Goal: Task Accomplishment & Management: Complete application form

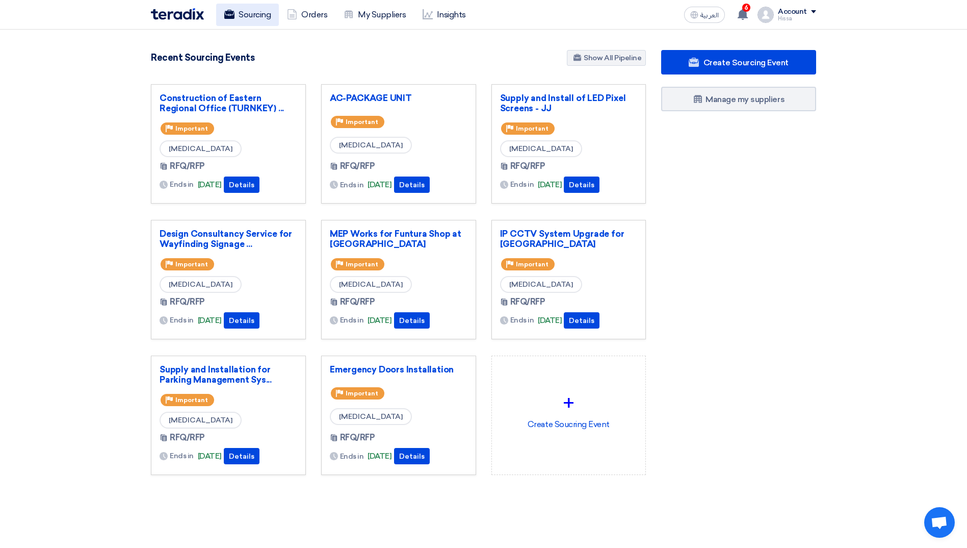
click at [253, 19] on link "Sourcing" at bounding box center [247, 15] width 63 height 22
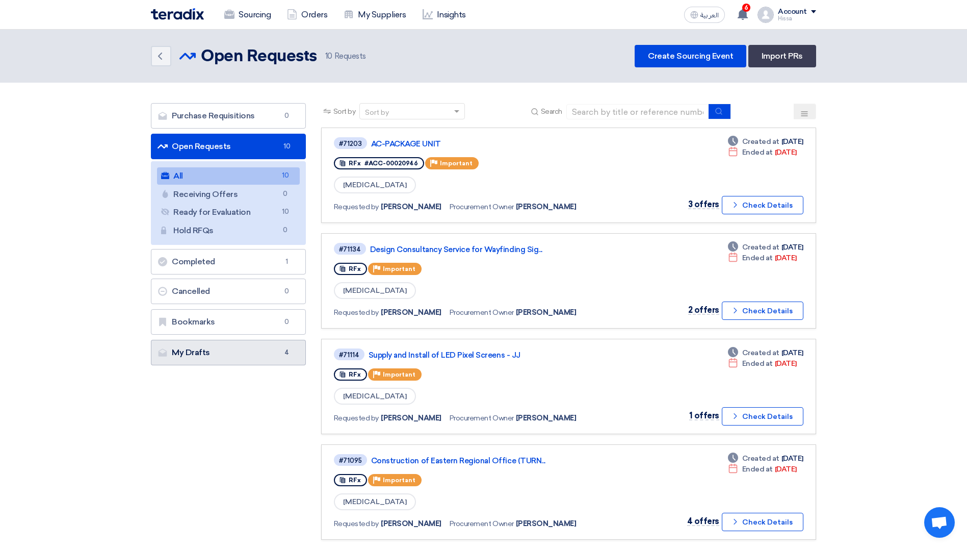
click at [206, 349] on link "My Drafts My Drafts 4" at bounding box center [228, 352] width 155 height 25
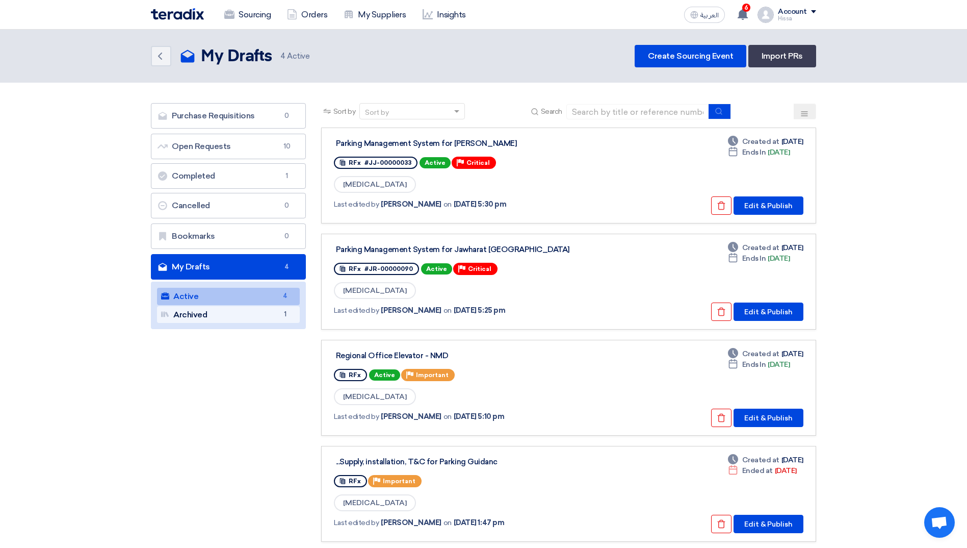
click at [192, 317] on link "Archived Archived 1" at bounding box center [228, 314] width 143 height 17
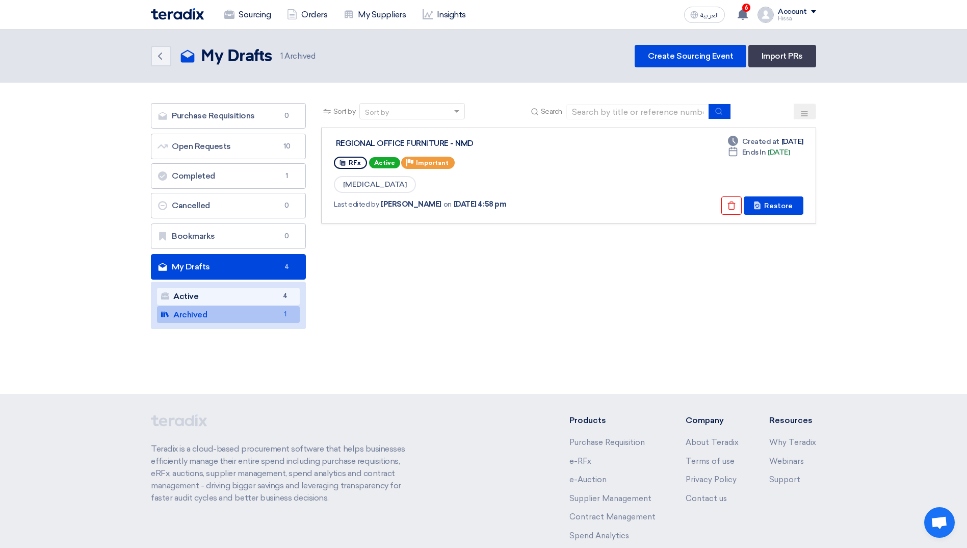
click at [226, 297] on link "Active Active 4" at bounding box center [228, 296] width 143 height 17
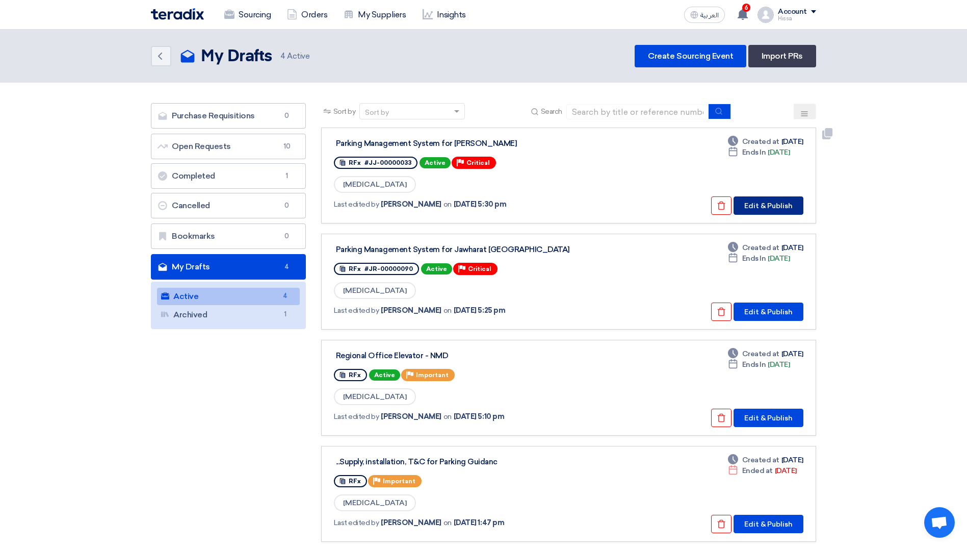
click at [769, 205] on button "Edit & Publish" at bounding box center [769, 205] width 70 height 18
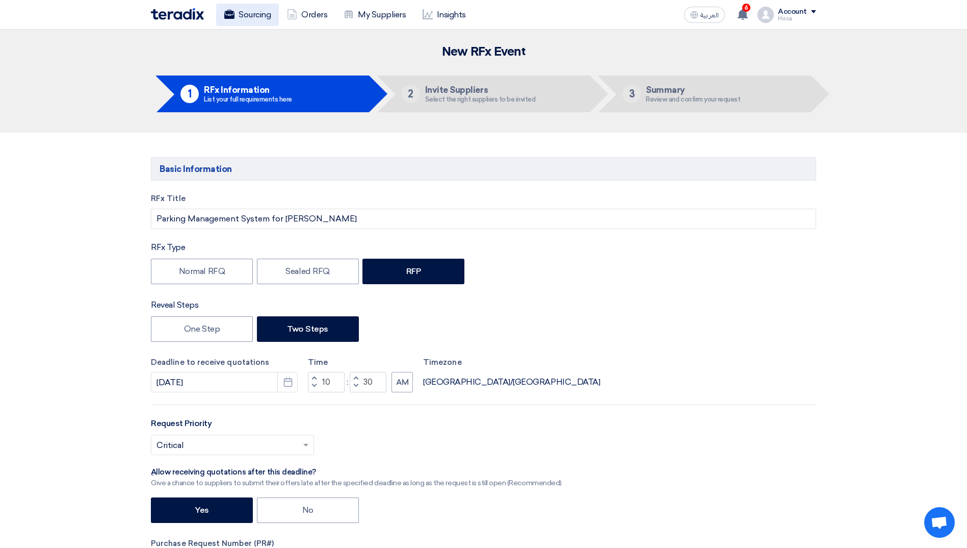
click at [254, 16] on link "Sourcing" at bounding box center [247, 15] width 63 height 22
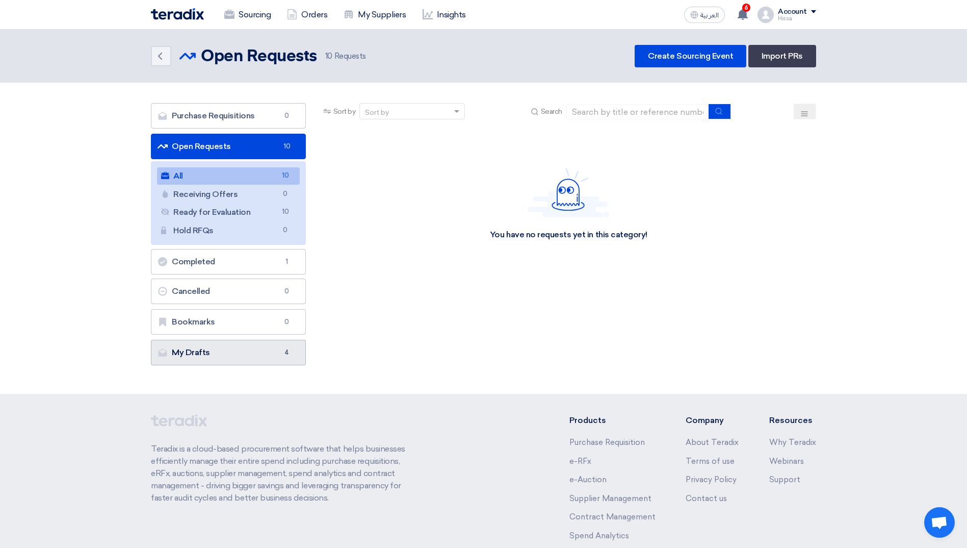
click at [235, 355] on link "My Drafts My Drafts 4" at bounding box center [228, 352] width 155 height 25
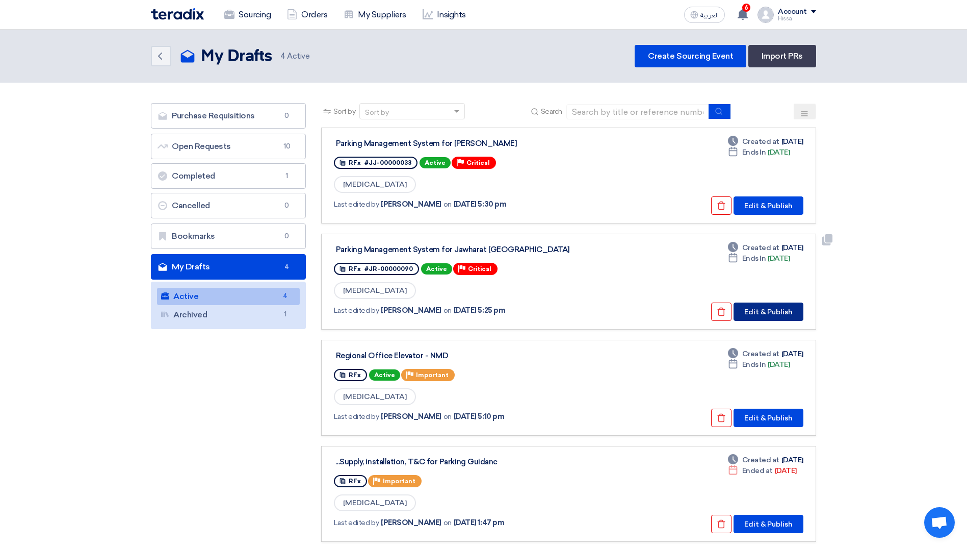
click at [750, 307] on button "Edit & Publish" at bounding box center [769, 311] width 70 height 18
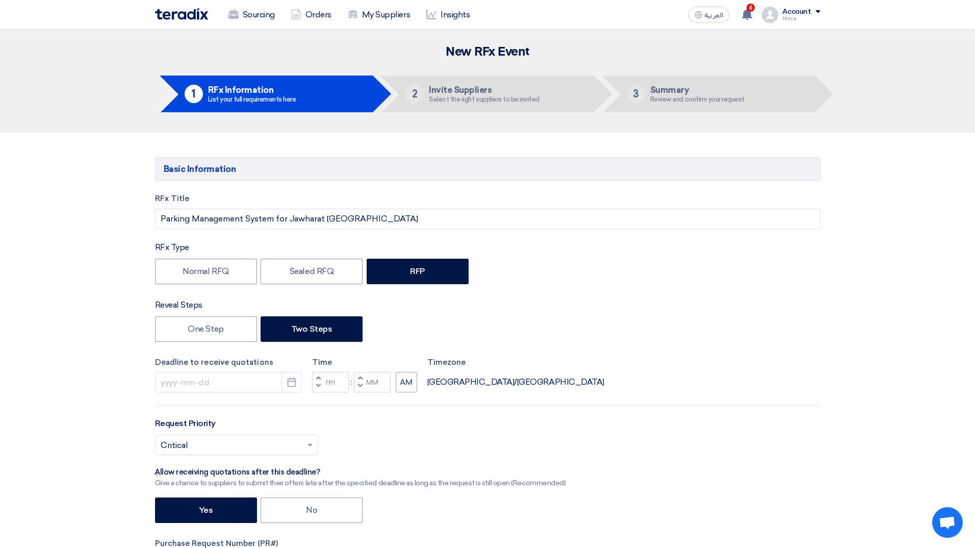
type input "[DATE]"
type input "10"
type input "30"
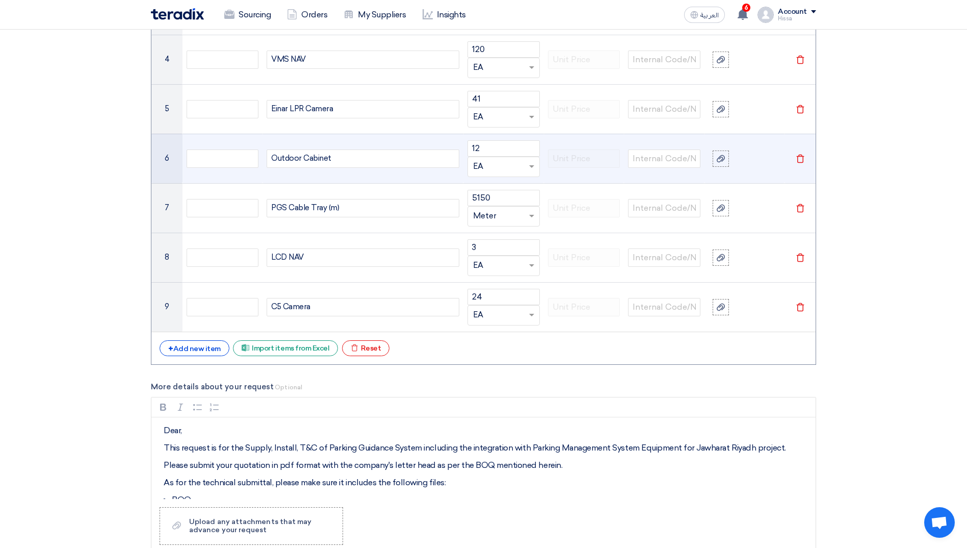
scroll to position [1530, 0]
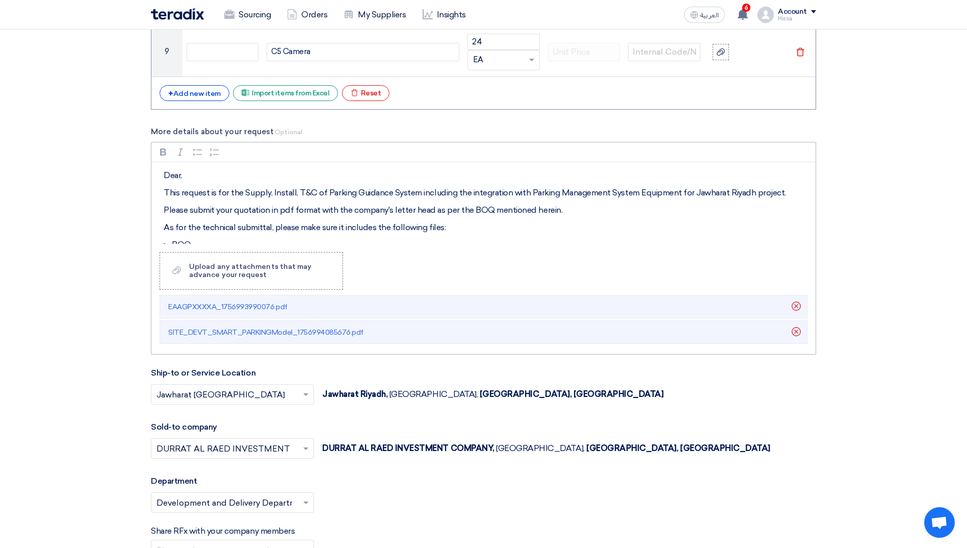
click at [281, 222] on p "As for the technical submittal, please make sure it includes the following file…" at bounding box center [487, 227] width 647 height 12
copy div "Dear, This request is for the Supply, Install, T&C of Parking Guidance System i…"
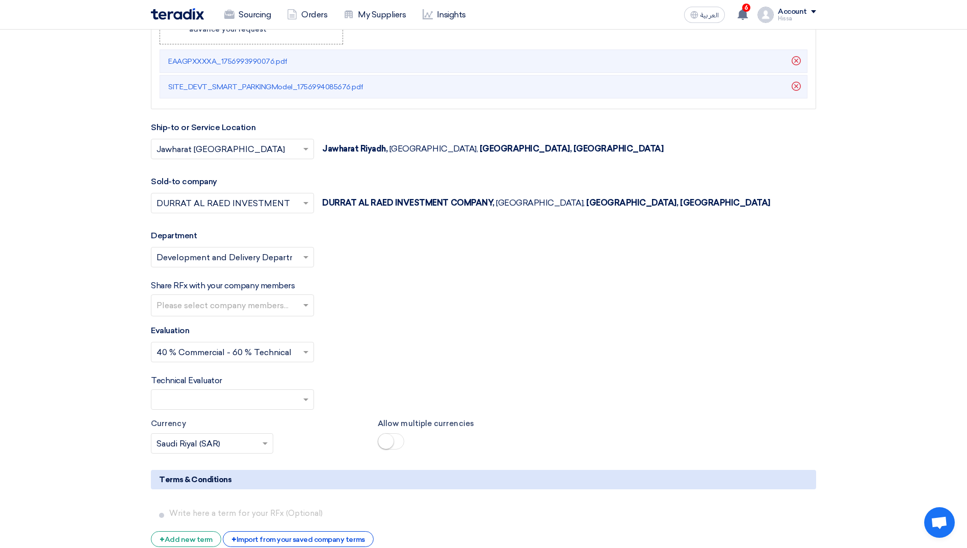
scroll to position [1750, 0]
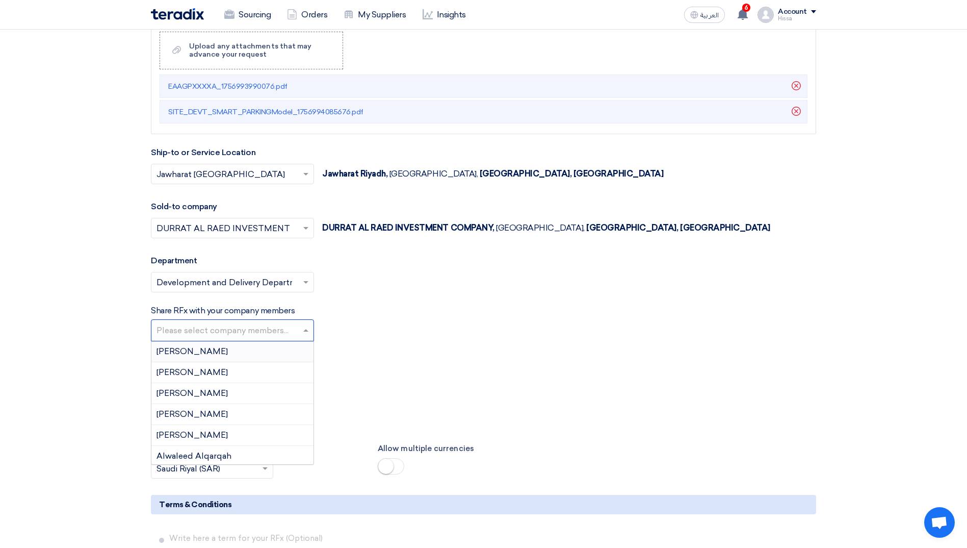
click at [303, 331] on input "text" at bounding box center [234, 331] width 154 height 17
type input "mo"
click at [226, 411] on span "[PERSON_NAME]" at bounding box center [192, 414] width 71 height 10
type input "do"
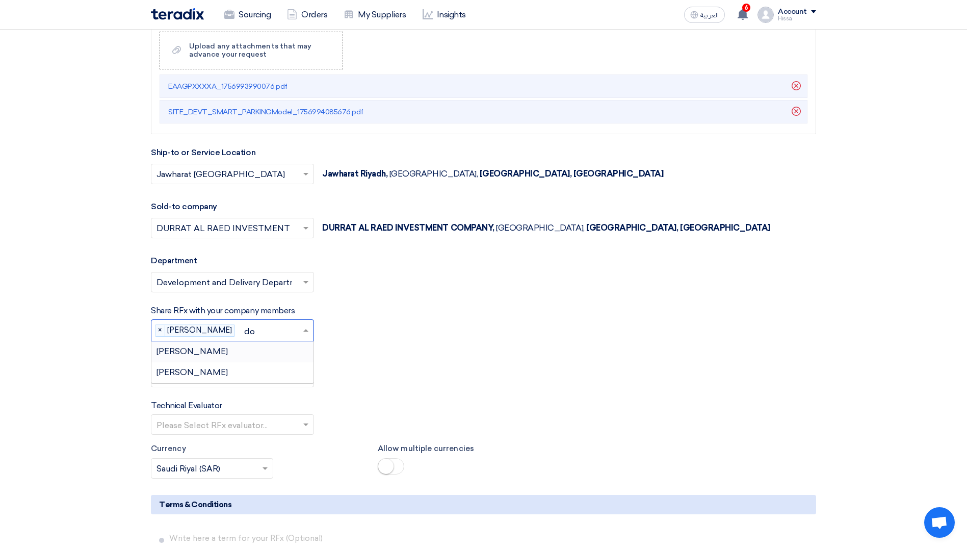
scroll to position [0, 0]
click at [234, 375] on div "[PERSON_NAME]" at bounding box center [232, 372] width 162 height 20
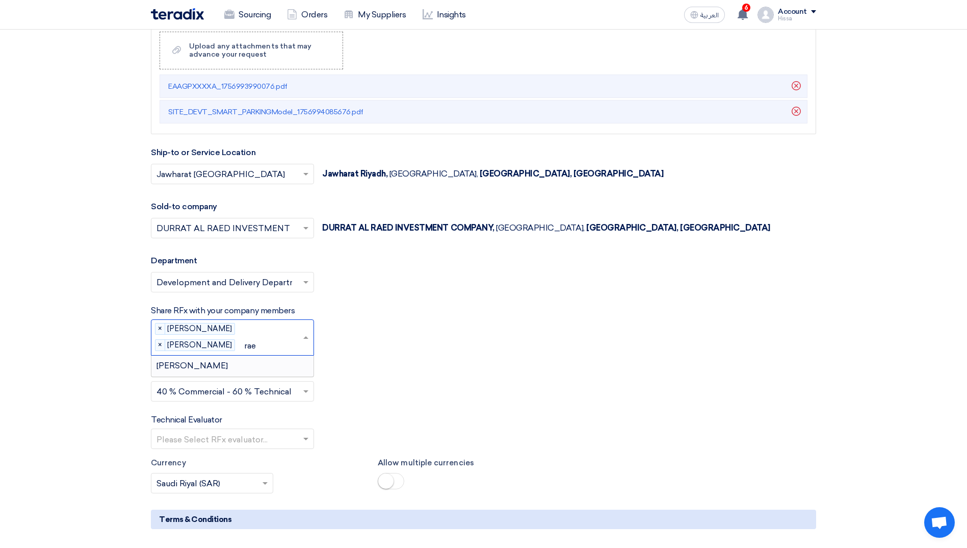
type input "raed"
click at [245, 362] on div "[PERSON_NAME]" at bounding box center [232, 365] width 162 height 20
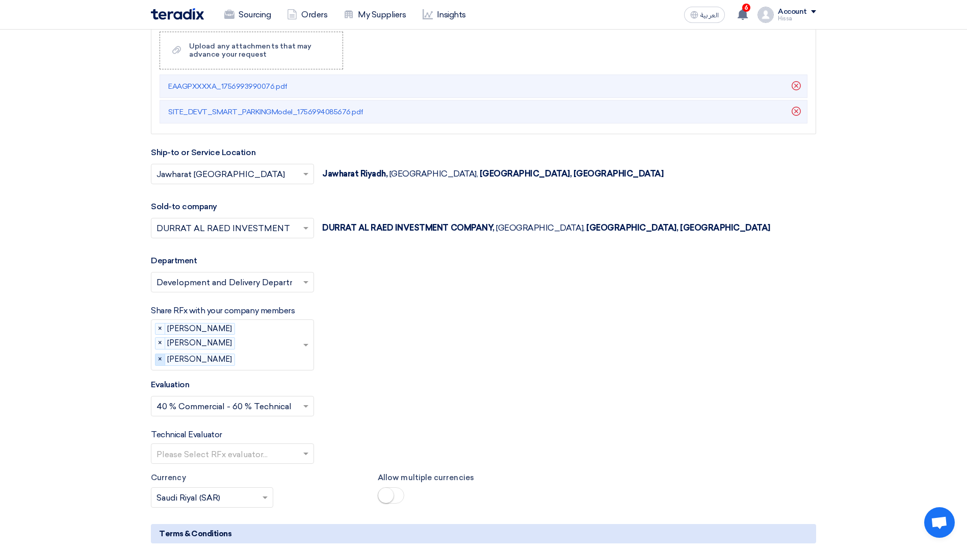
click at [161, 360] on span "×" at bounding box center [161, 359] width 10 height 11
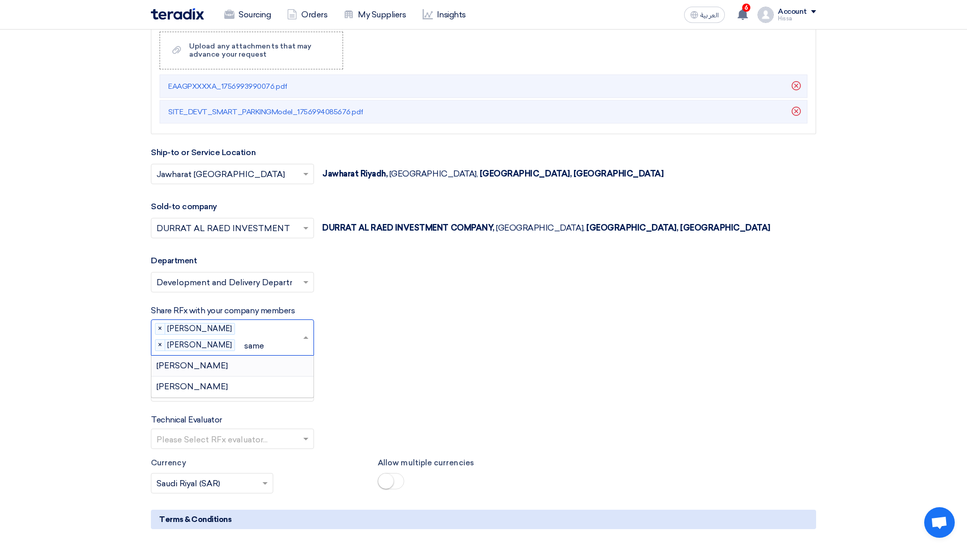
type input "[PERSON_NAME]"
click at [200, 362] on span "[PERSON_NAME]" at bounding box center [192, 365] width 71 height 10
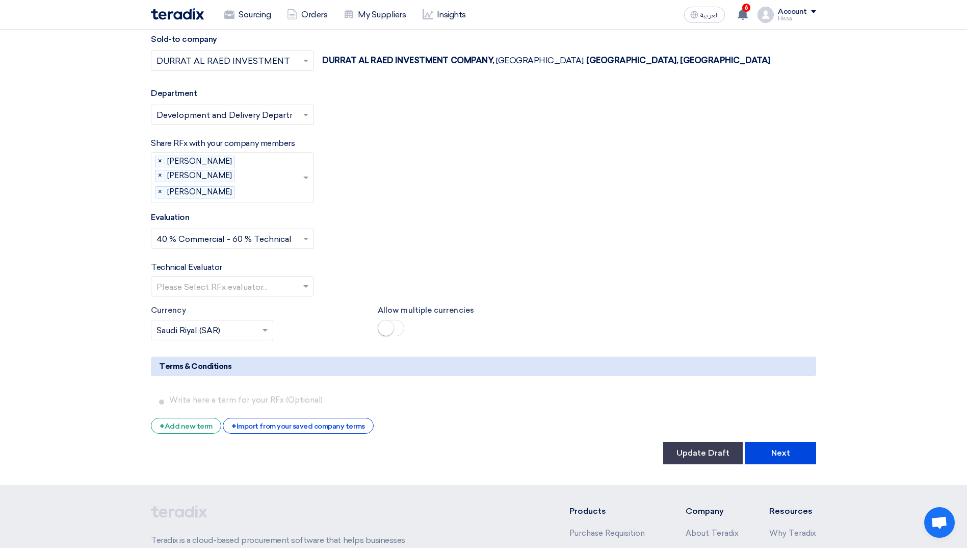
scroll to position [1887, 0]
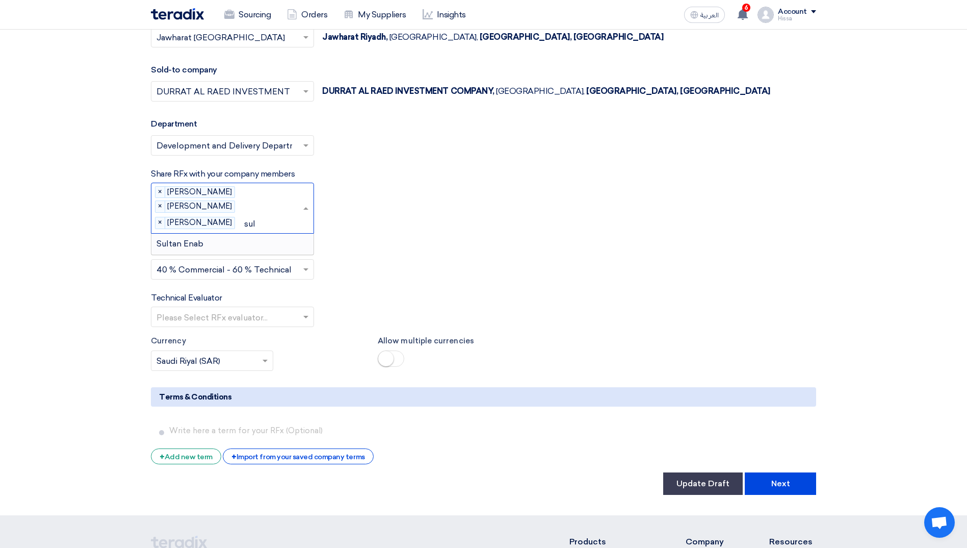
type input "[PERSON_NAME]"
click at [204, 241] on div "Sultan Enab" at bounding box center [232, 244] width 162 height 20
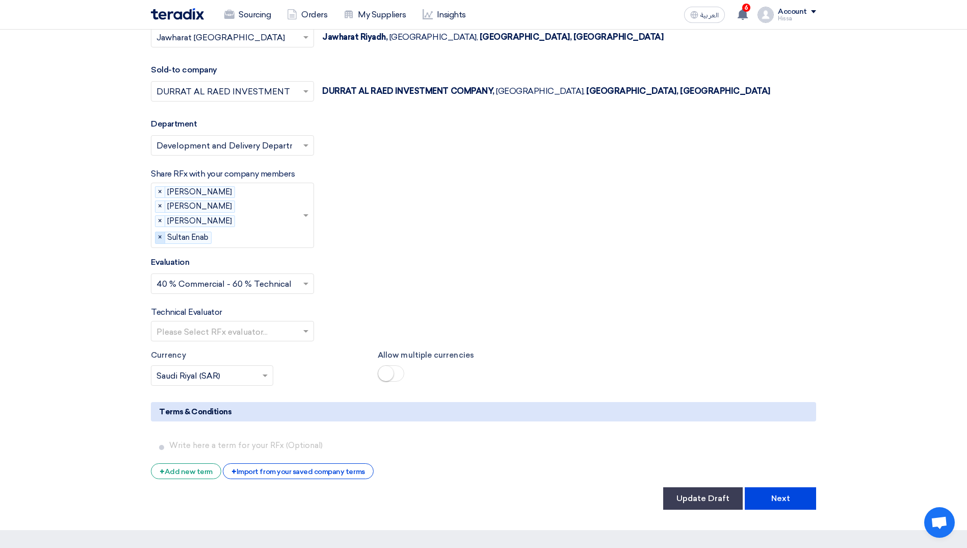
click at [165, 232] on span "×" at bounding box center [161, 237] width 10 height 11
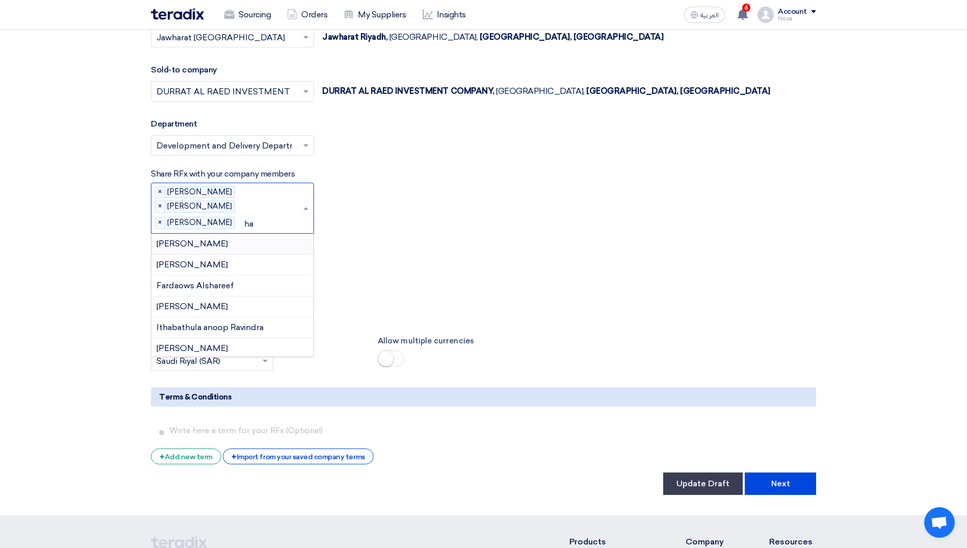
type input "ham"
click at [228, 305] on span "[PERSON_NAME]" at bounding box center [192, 306] width 71 height 10
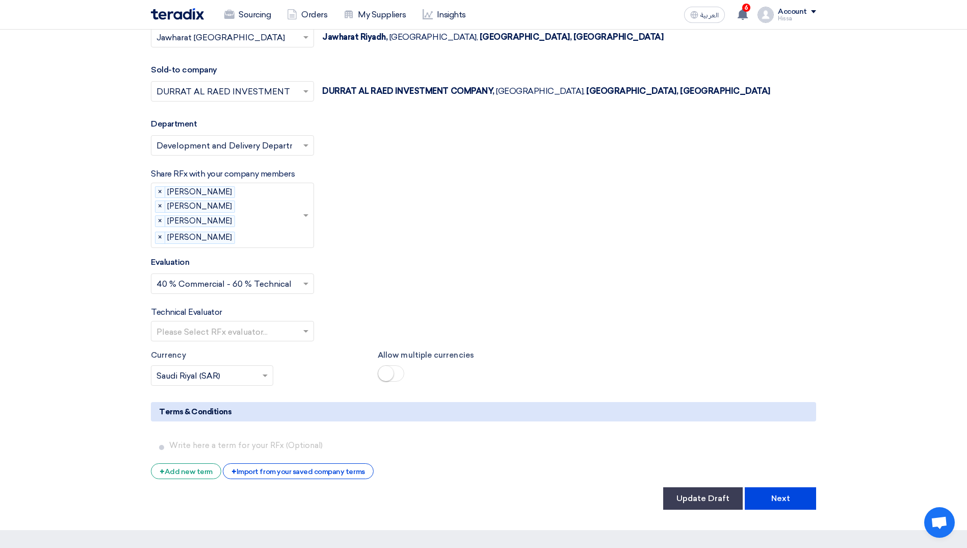
click at [298, 338] on div at bounding box center [232, 331] width 162 height 17
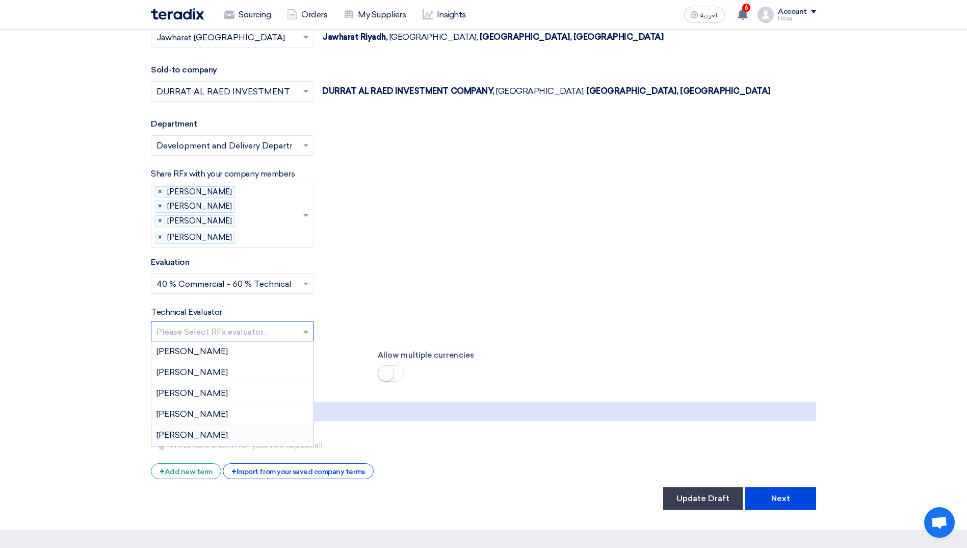
click at [240, 432] on div "[PERSON_NAME]" at bounding box center [232, 435] width 162 height 20
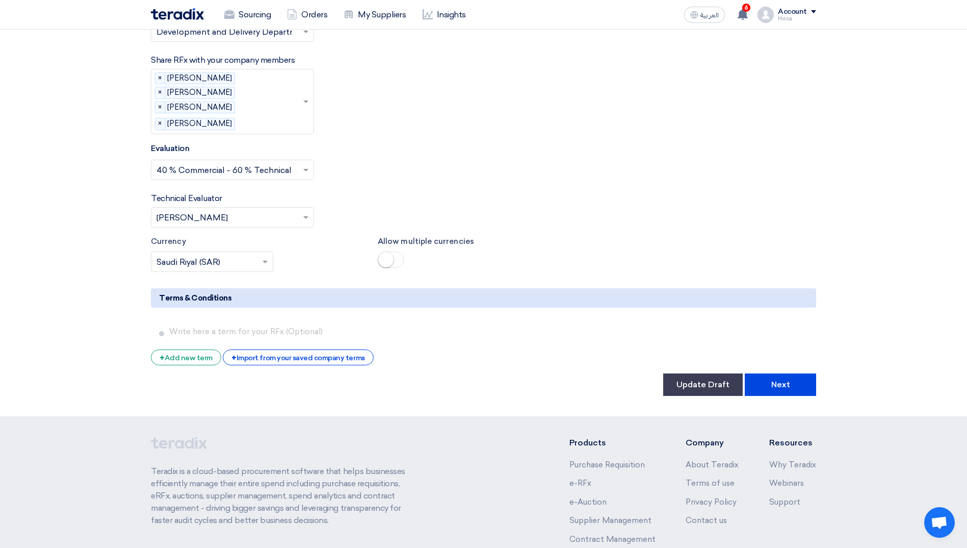
scroll to position [2099, 0]
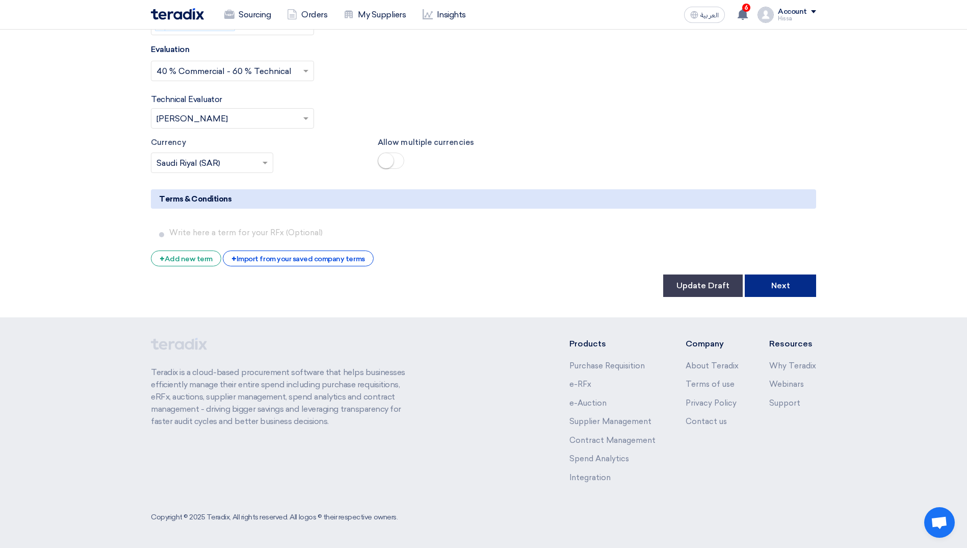
click at [771, 286] on button "Next" at bounding box center [780, 285] width 71 height 22
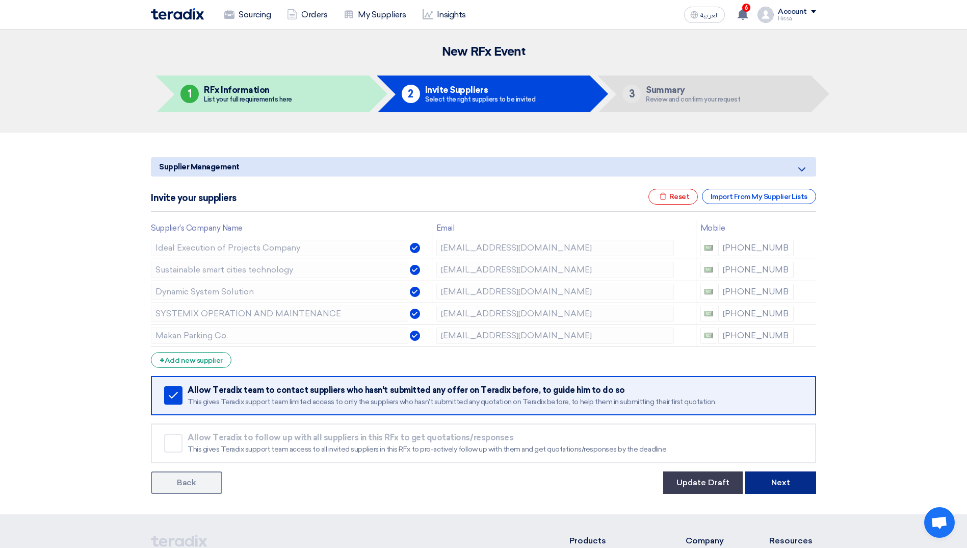
click at [786, 481] on button "Next" at bounding box center [780, 482] width 71 height 22
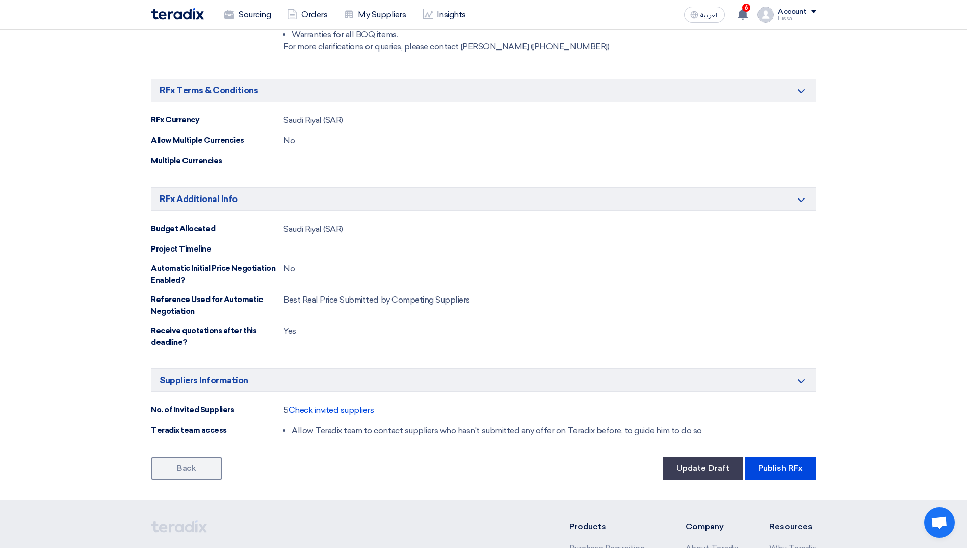
scroll to position [822, 0]
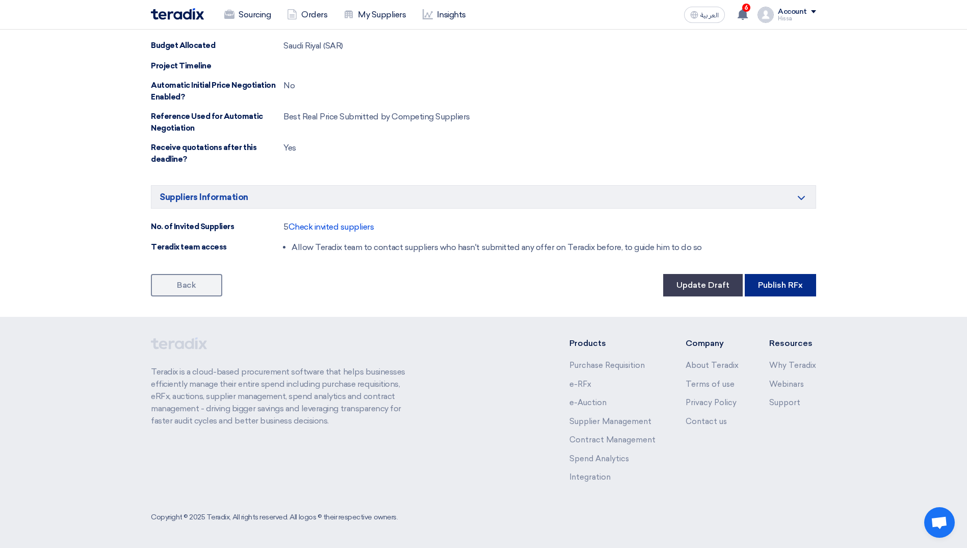
click at [778, 286] on button "Publish RFx" at bounding box center [780, 285] width 71 height 22
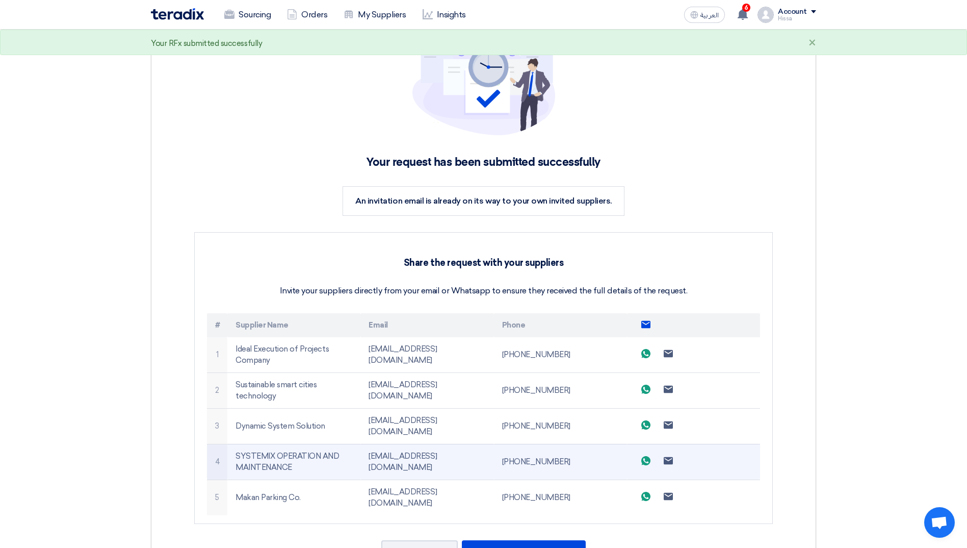
scroll to position [204, 0]
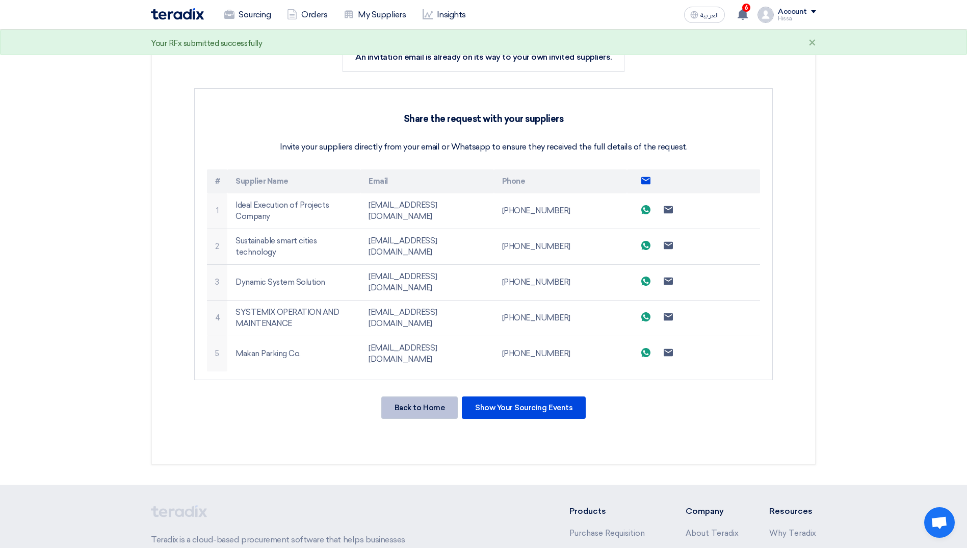
click at [436, 396] on div "Back to Home" at bounding box center [419, 407] width 76 height 22
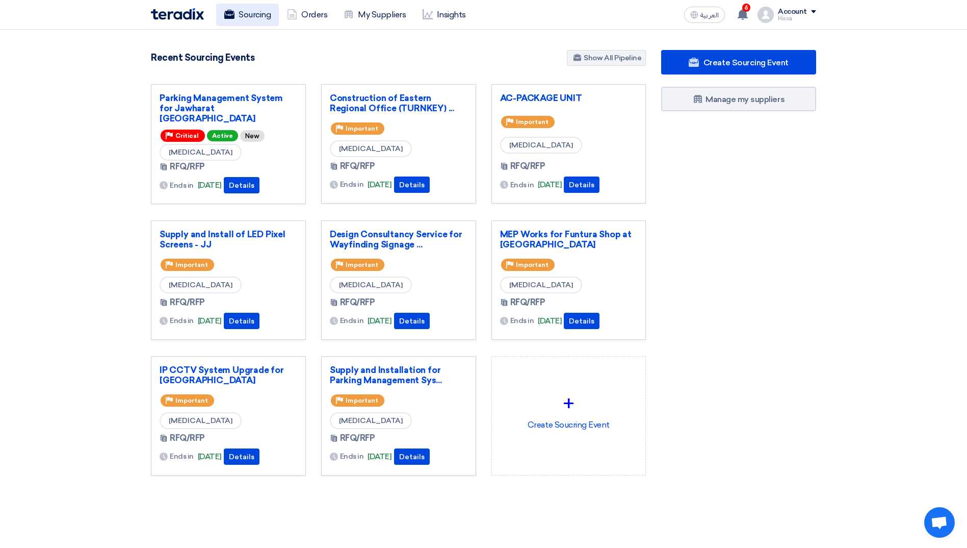
click at [247, 16] on link "Sourcing" at bounding box center [247, 15] width 63 height 22
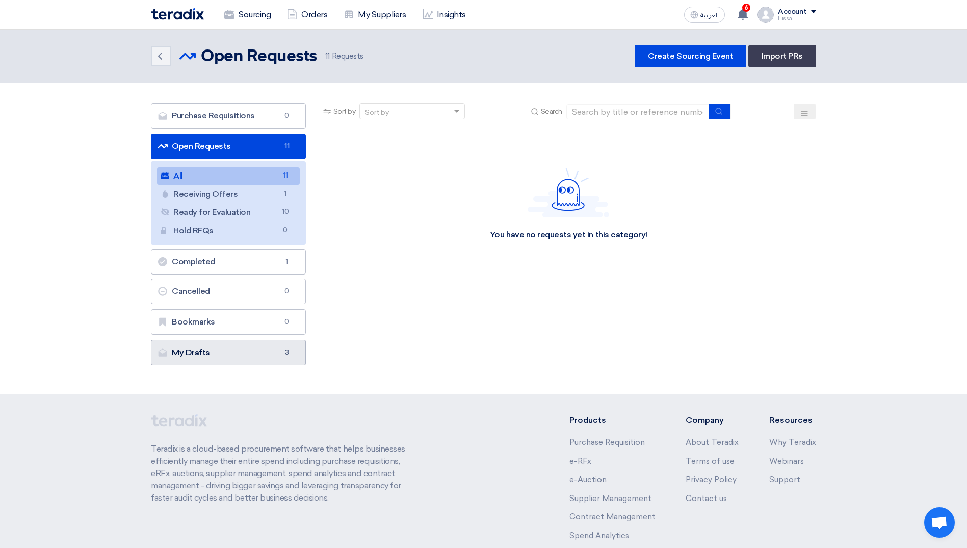
click at [243, 343] on link "My Drafts My Drafts 3" at bounding box center [228, 352] width 155 height 25
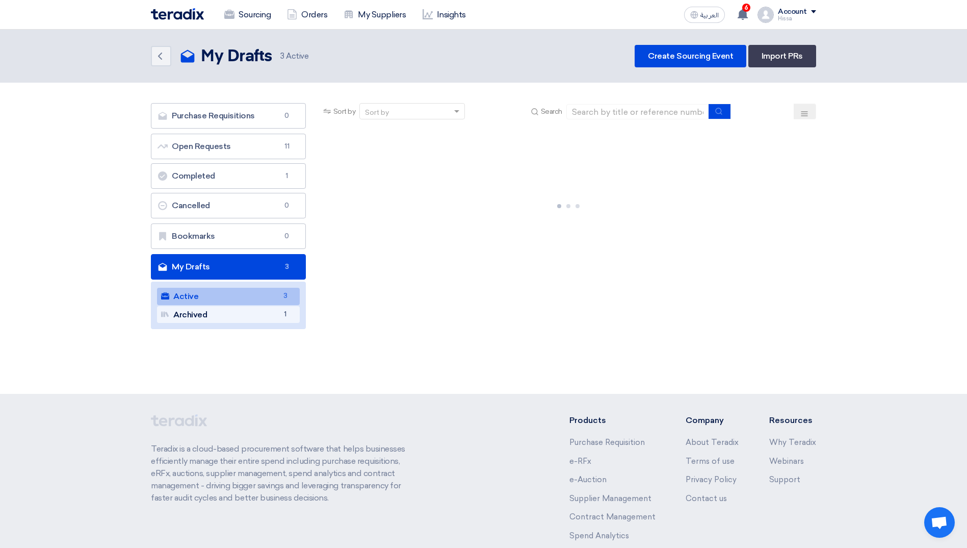
click at [227, 314] on link "Archived Archived 1" at bounding box center [228, 314] width 143 height 17
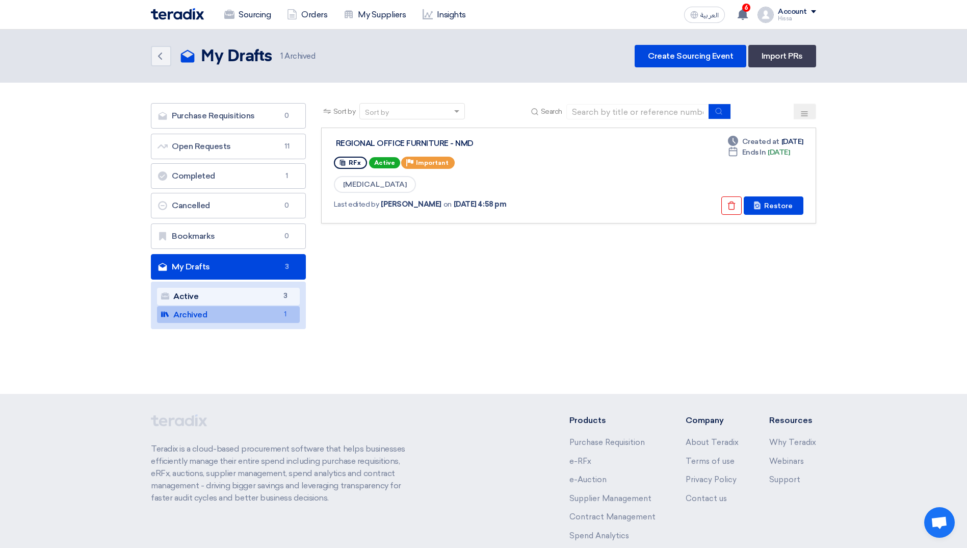
click at [209, 297] on link "Active Active 3" at bounding box center [228, 296] width 143 height 17
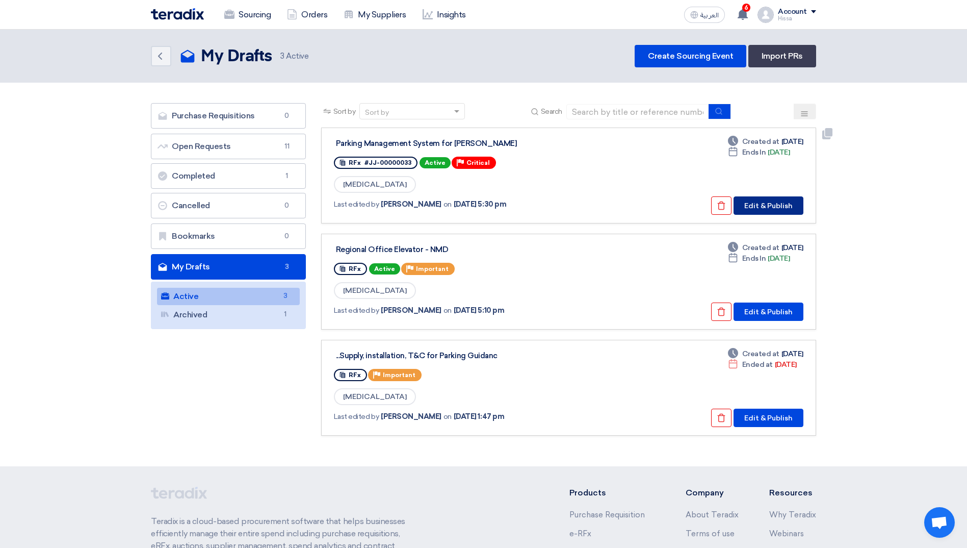
click at [769, 204] on button "Edit & Publish" at bounding box center [769, 205] width 70 height 18
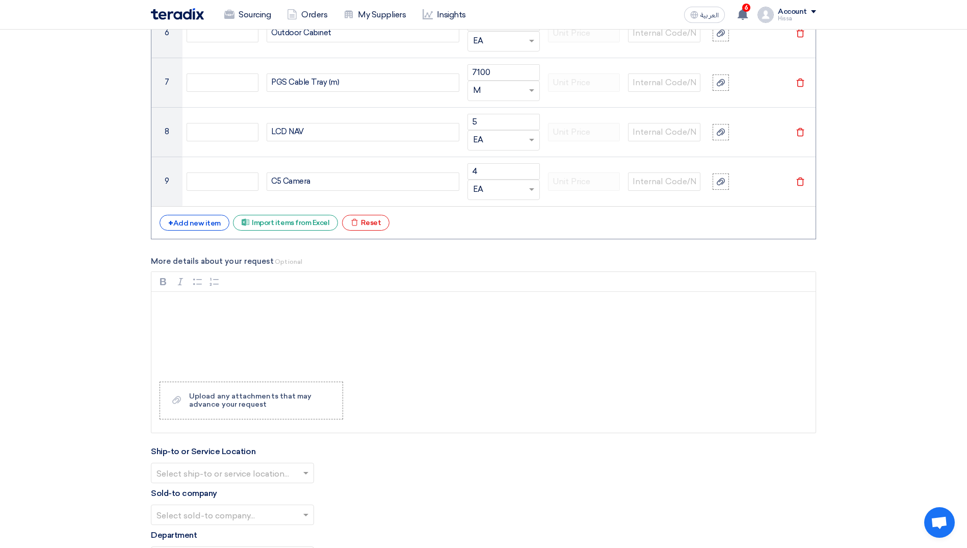
scroll to position [1479, 0]
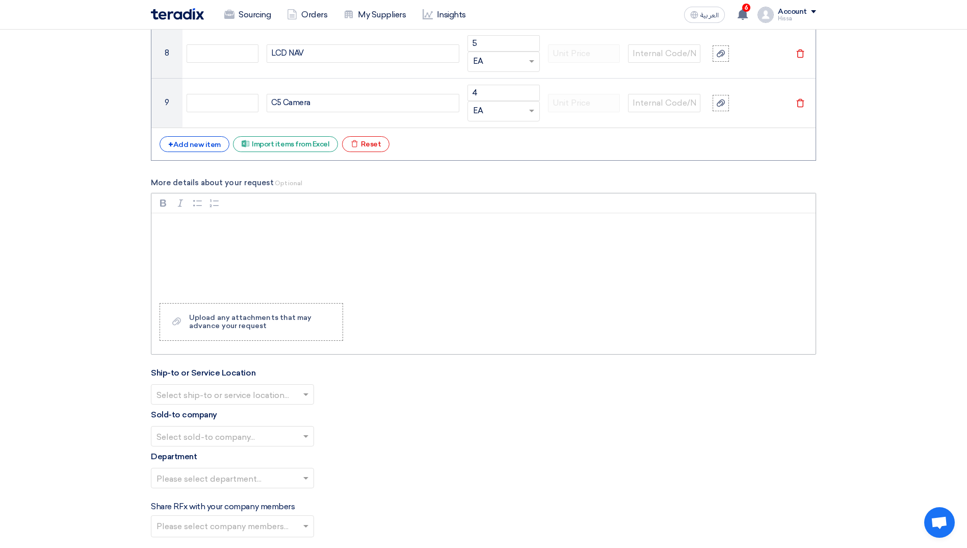
click at [174, 216] on div "Rich Text Editor, main" at bounding box center [483, 254] width 664 height 82
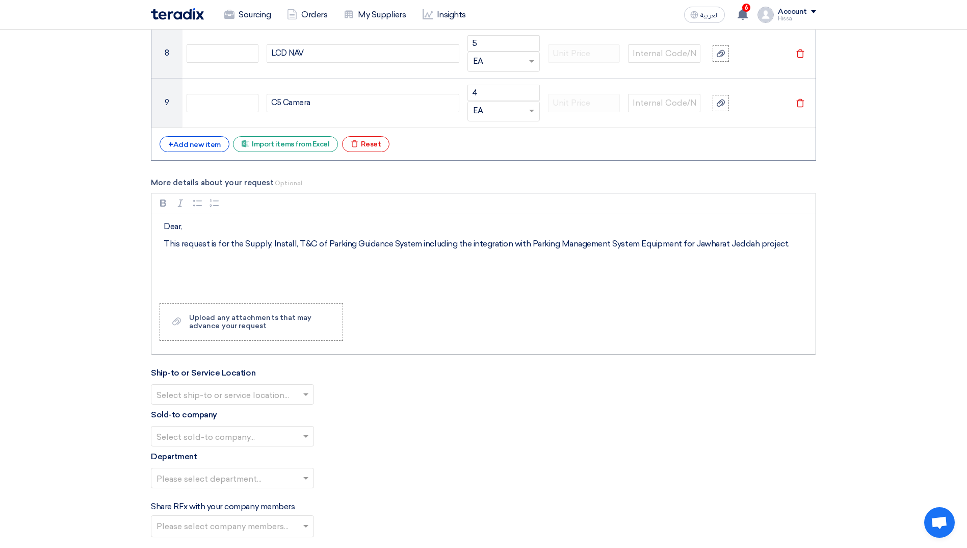
click at [200, 226] on p "Dear," at bounding box center [487, 226] width 647 height 12
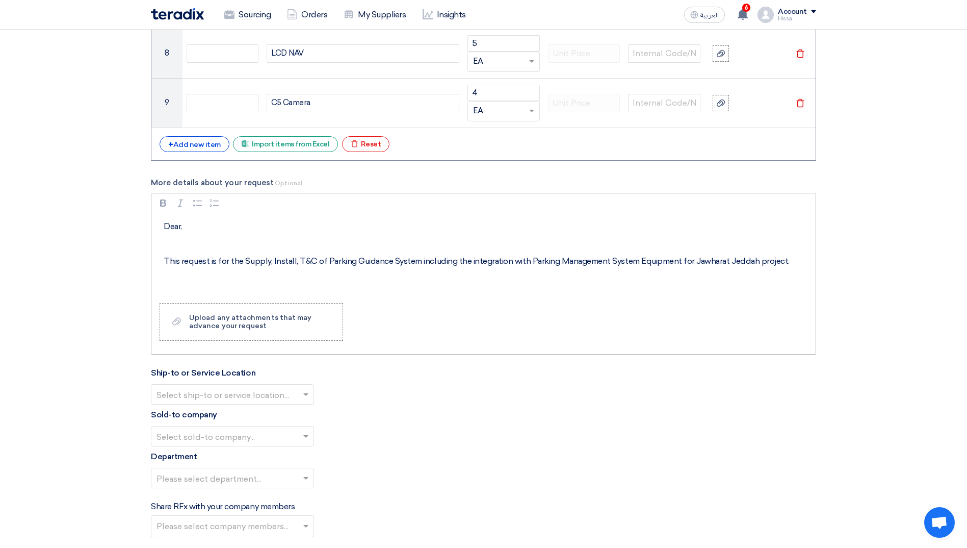
click at [188, 270] on div "Dear, This request is for the Supply, Install, T&C of Parking Guidance System i…" at bounding box center [483, 254] width 664 height 82
click at [790, 261] on p "This request is for the Supply, Install, T&C of Parking Guidance System includi…" at bounding box center [487, 261] width 647 height 12
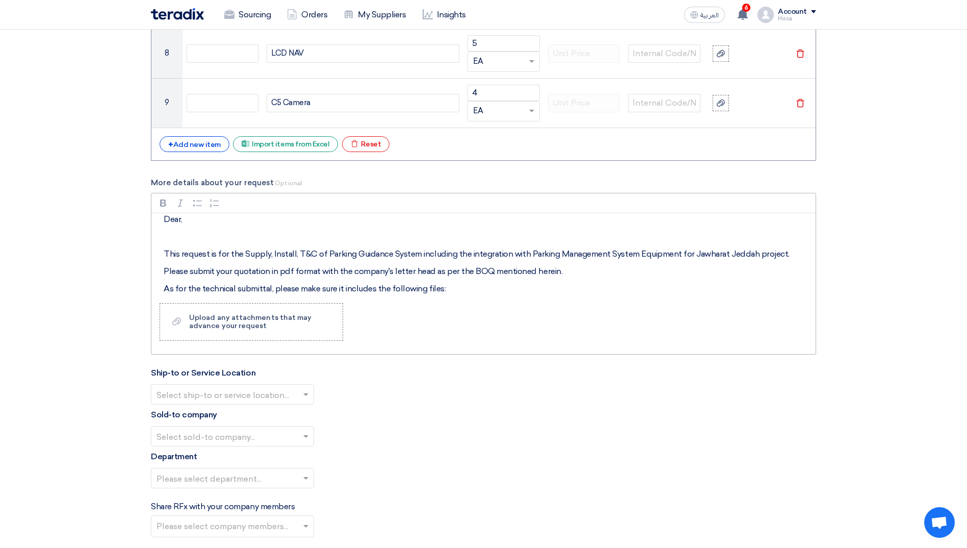
click at [579, 274] on p "Please submit your quotation in pdf format with the company's letter head as pe…" at bounding box center [487, 271] width 647 height 12
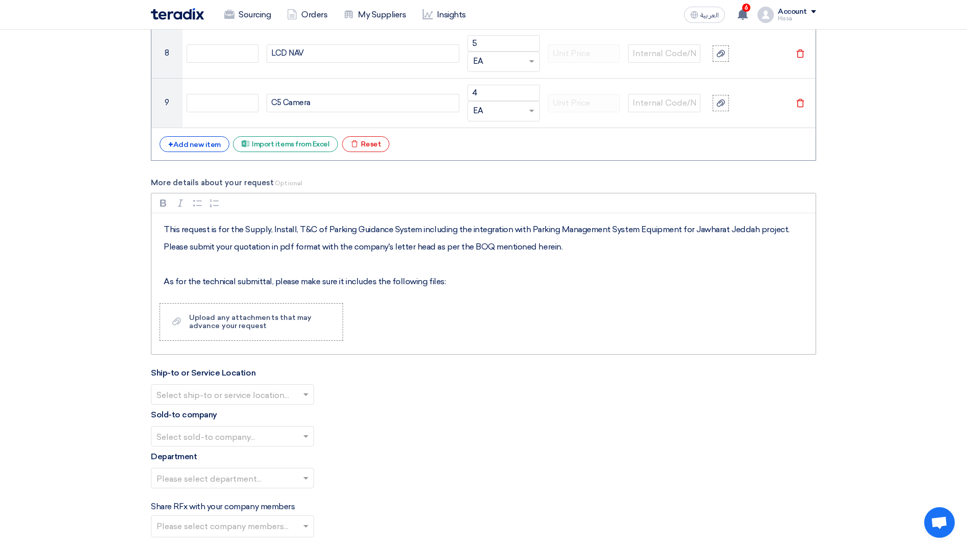
click at [495, 282] on p "As for the technical submittal, please make sure it includes the following file…" at bounding box center [487, 281] width 647 height 12
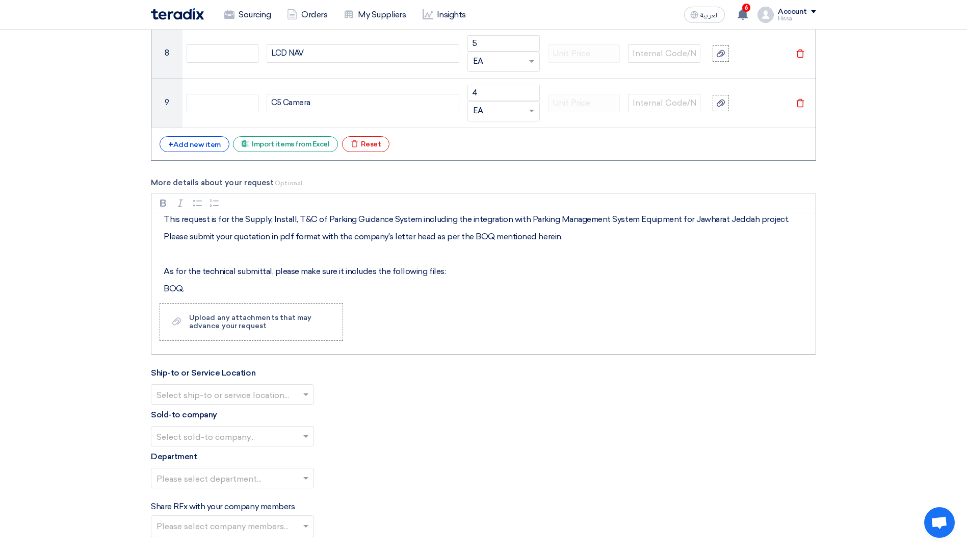
click at [163, 290] on div "Dear, This request is for the Supply, Install, T&C of Parking Guidance System i…" at bounding box center [483, 254] width 664 height 82
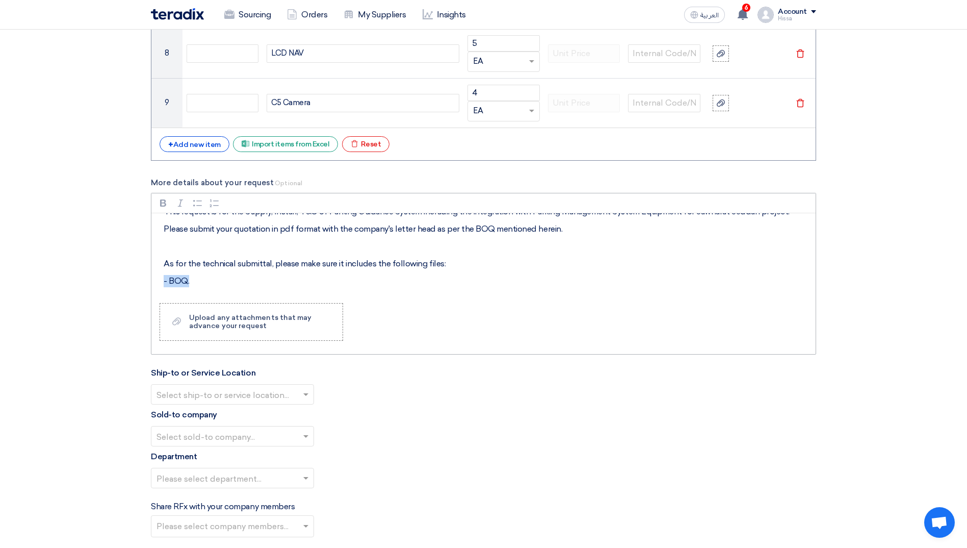
drag, startPoint x: 209, startPoint y: 291, endPoint x: 159, endPoint y: 288, distance: 50.1
click at [159, 288] on div "Dear, This request is for the Supply, Install, T&C of Parking Guidance System i…" at bounding box center [483, 254] width 664 height 82
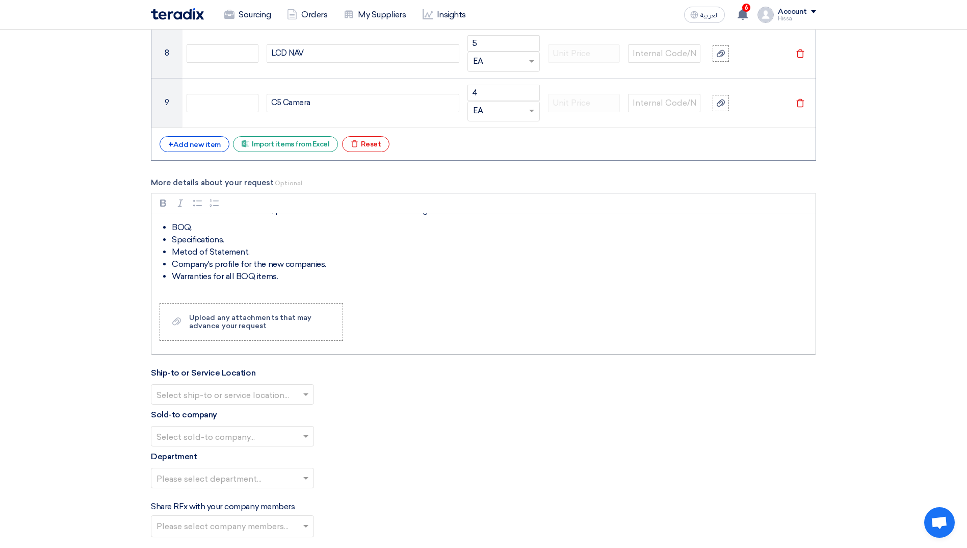
scroll to position [125, 0]
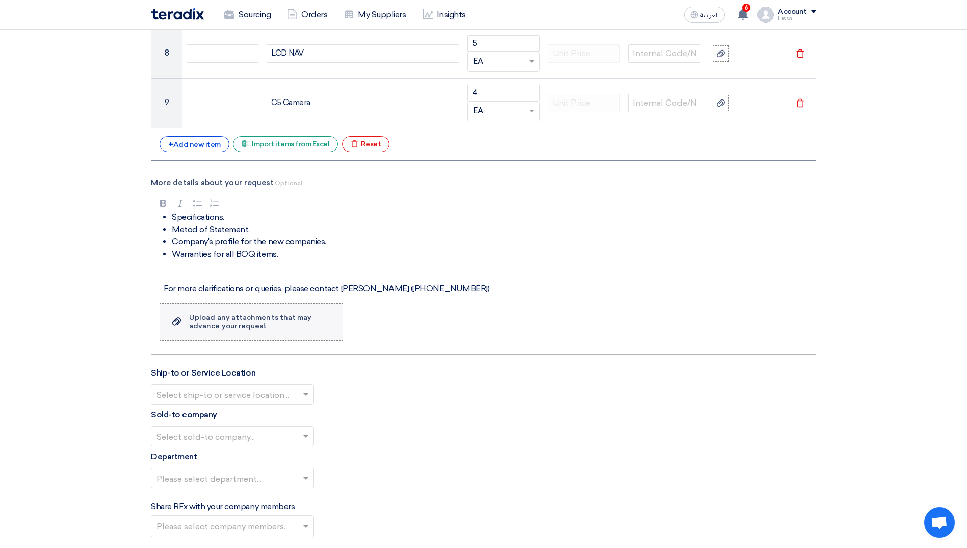
click at [227, 320] on div "Upload any attachments that may advance your request" at bounding box center [260, 322] width 143 height 16
click at [0, 0] on input "Upload a file Upload any attachments that may advance your request" at bounding box center [0, 0] width 0 height 0
click at [269, 321] on div "Upload any attachments that may advance your request" at bounding box center [260, 322] width 143 height 16
click at [0, 0] on input "Upload a file Upload any attachments that may advance your request" at bounding box center [0, 0] width 0 height 0
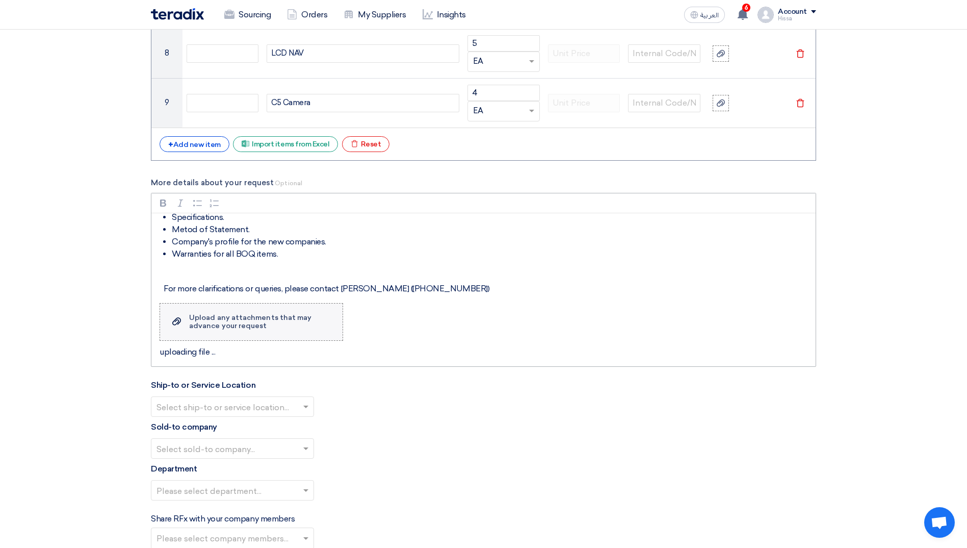
click at [257, 323] on div "Upload any attachments that may advance your request" at bounding box center [260, 322] width 143 height 16
click at [0, 0] on input "Upload a file Upload any attachments that may advance your request" at bounding box center [0, 0] width 0 height 0
click at [229, 322] on div "Upload any attachments that may advance your request" at bounding box center [260, 322] width 143 height 16
click at [0, 0] on input "Upload a file Upload any attachments that may advance your request" at bounding box center [0, 0] width 0 height 0
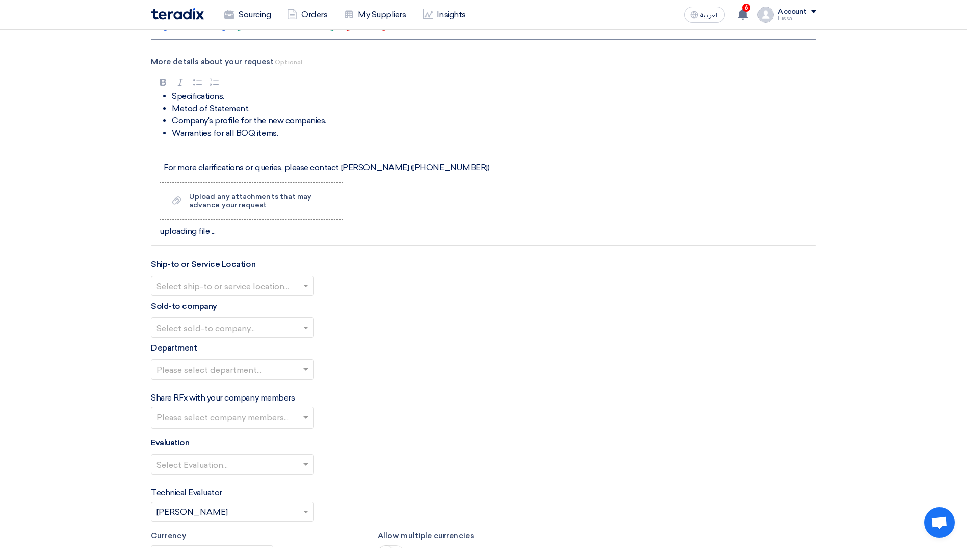
scroll to position [1632, 0]
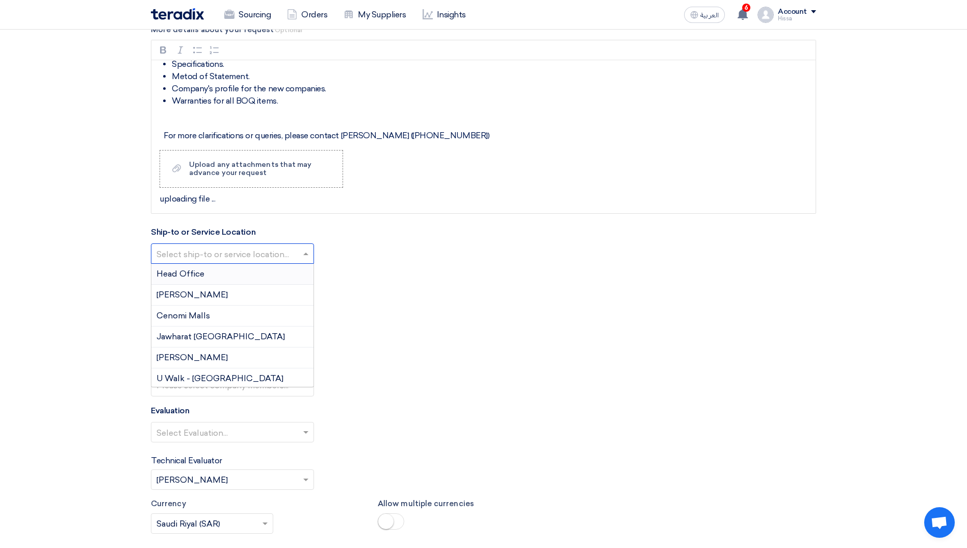
click at [298, 249] on input "text" at bounding box center [228, 254] width 142 height 17
click at [244, 293] on div "[PERSON_NAME]" at bounding box center [232, 295] width 162 height 21
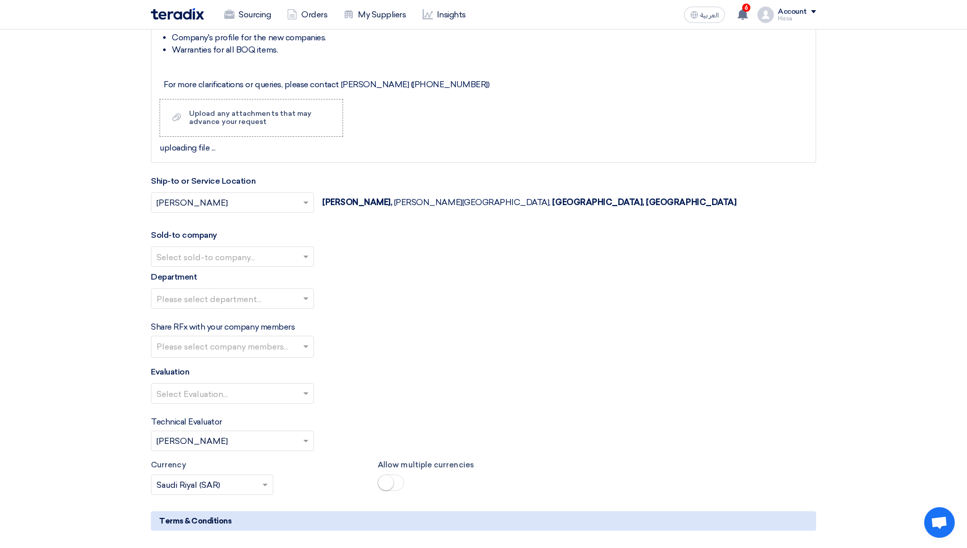
scroll to position [1734, 0]
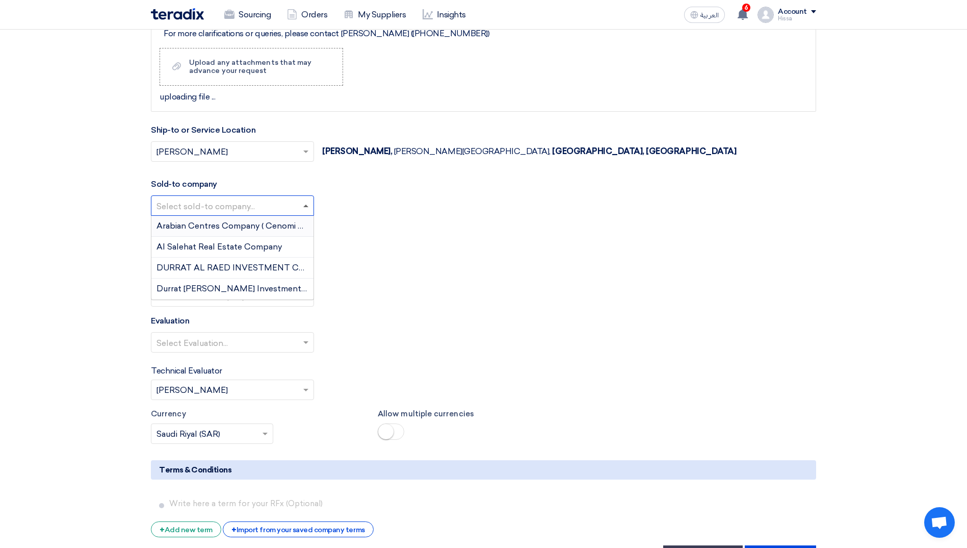
click at [306, 204] on span at bounding box center [305, 205] width 5 height 3
click at [243, 284] on span "Durrat [PERSON_NAME] Investment Company" at bounding box center [249, 288] width 185 height 10
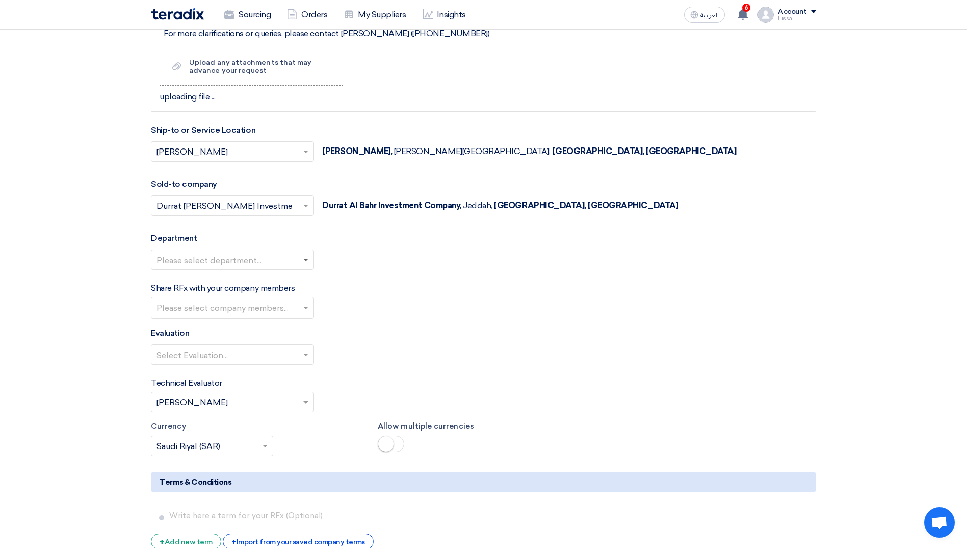
click at [306, 260] on span at bounding box center [305, 261] width 5 height 4
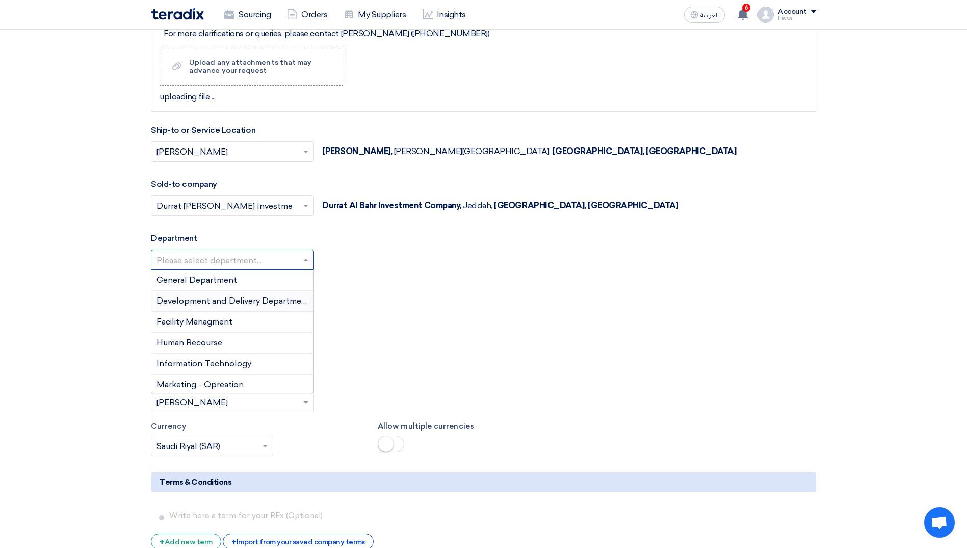
click at [231, 300] on span "Development and Delivery Department" at bounding box center [233, 301] width 153 height 10
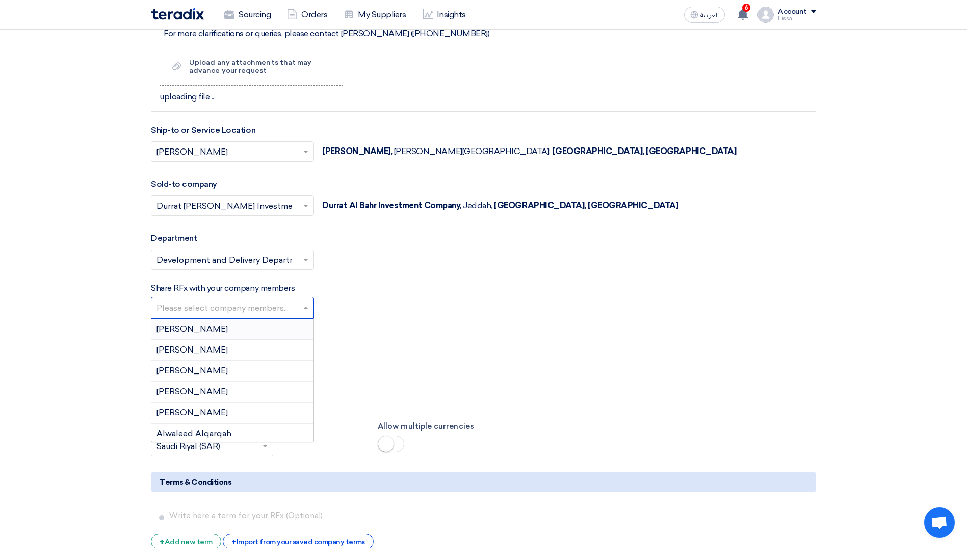
click at [303, 306] on input "text" at bounding box center [234, 308] width 154 height 17
type input "dow"
click at [269, 321] on div "[PERSON_NAME]" at bounding box center [232, 329] width 162 height 20
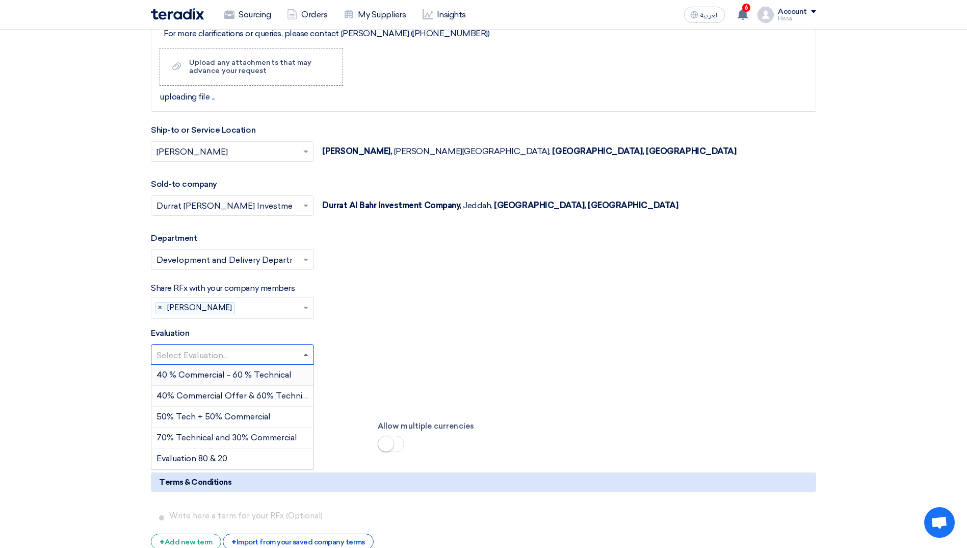
click at [308, 353] on span at bounding box center [305, 354] width 5 height 3
click at [263, 374] on span "40 % Commercial - 60 % Technical" at bounding box center [224, 375] width 135 height 10
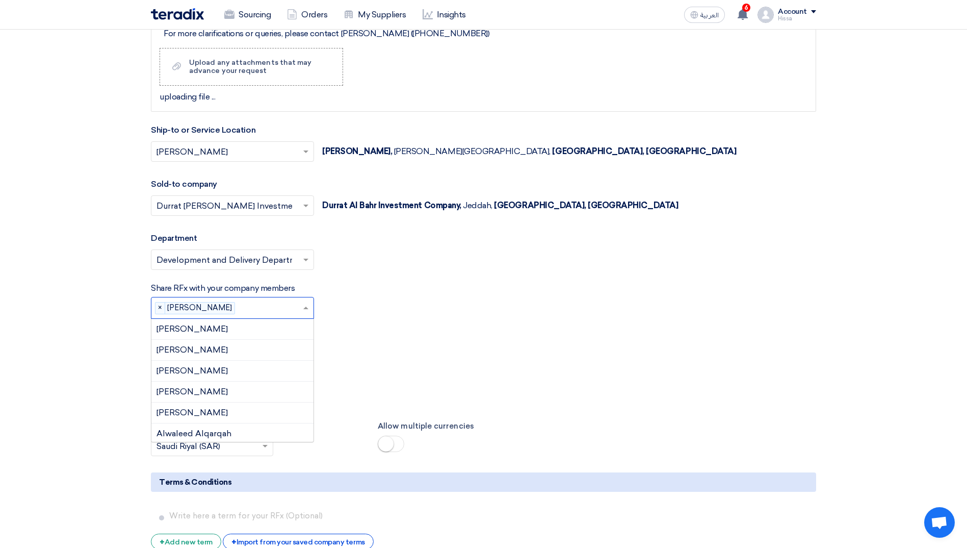
click at [254, 315] on input "text" at bounding box center [270, 308] width 63 height 17
type input "mou"
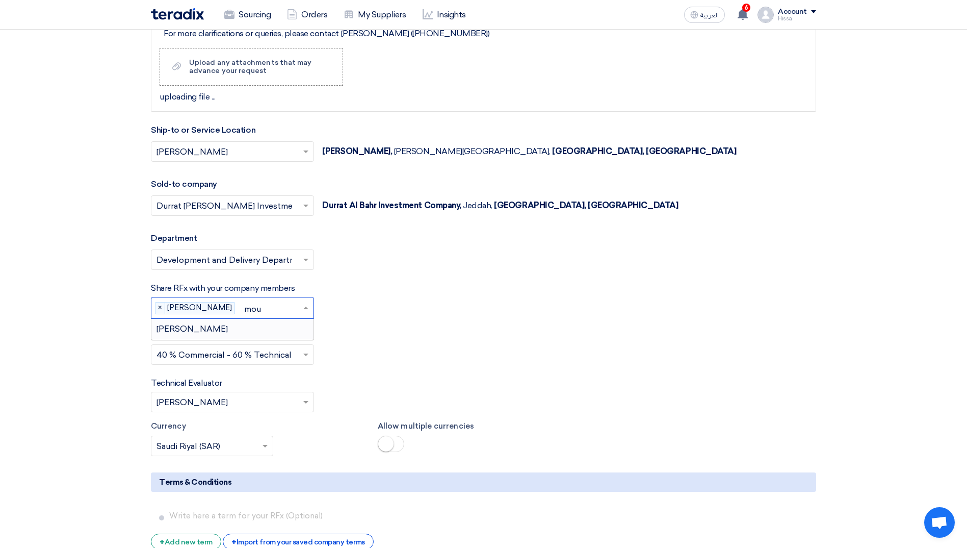
click at [251, 323] on div "[PERSON_NAME]" at bounding box center [232, 329] width 162 height 20
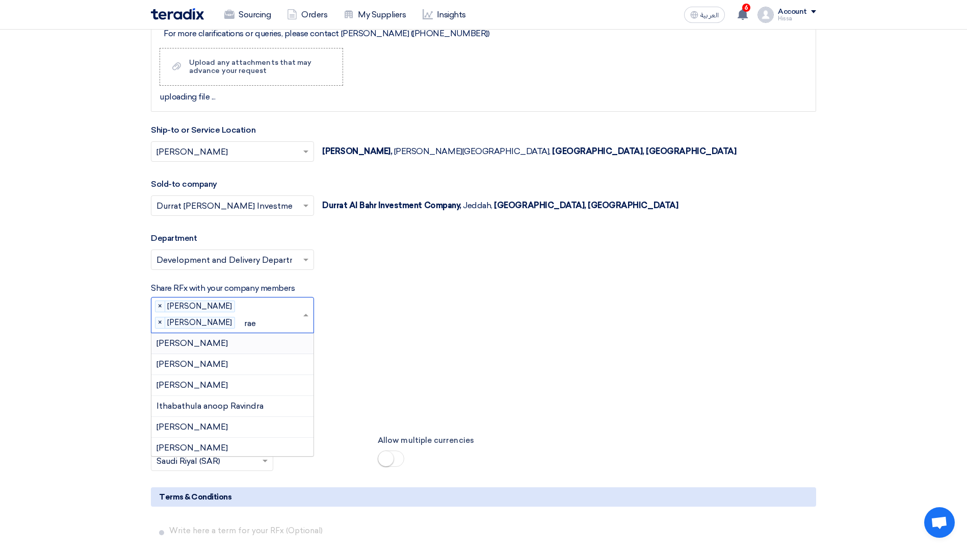
type input "raed"
click at [241, 338] on div "[PERSON_NAME]" at bounding box center [232, 343] width 162 height 20
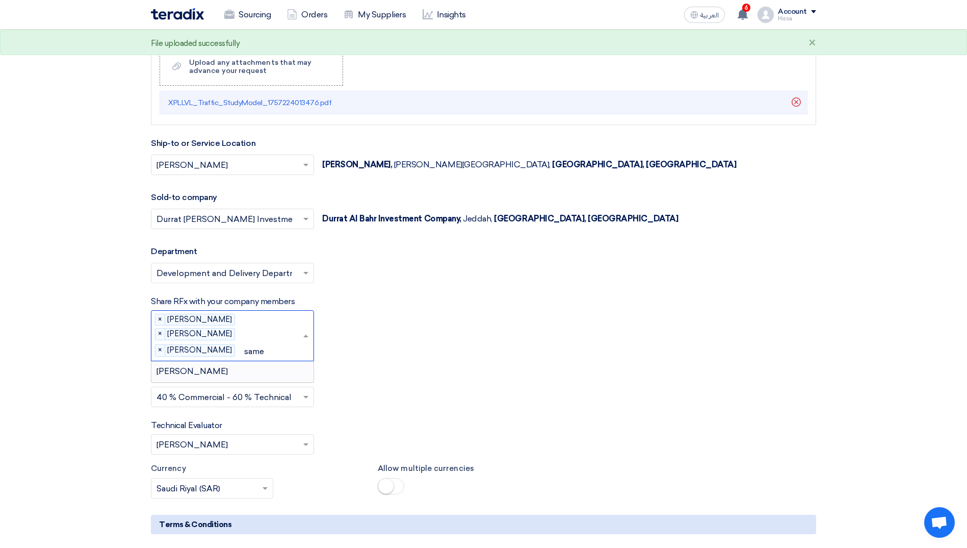
type input "[PERSON_NAME]"
click at [240, 366] on div "[PERSON_NAME]" at bounding box center [232, 371] width 162 height 20
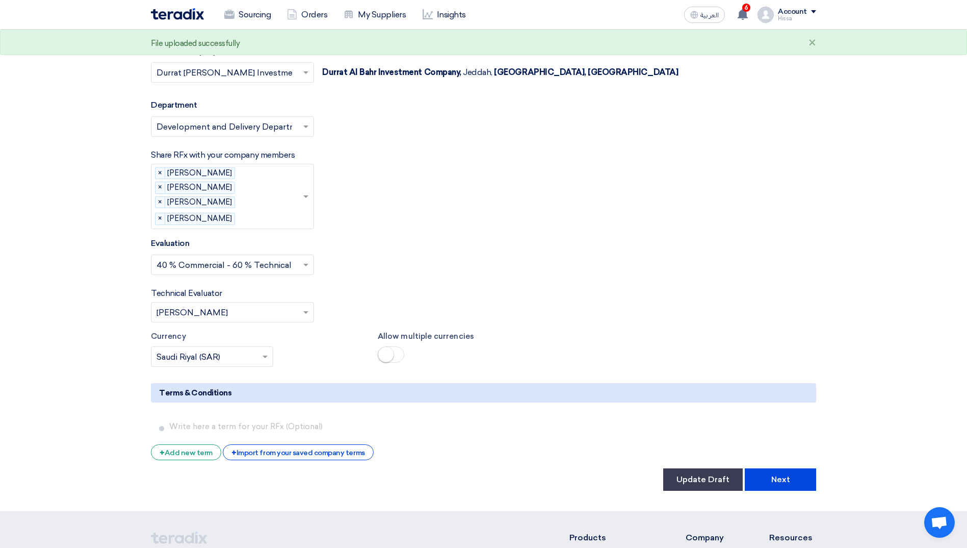
scroll to position [1988, 0]
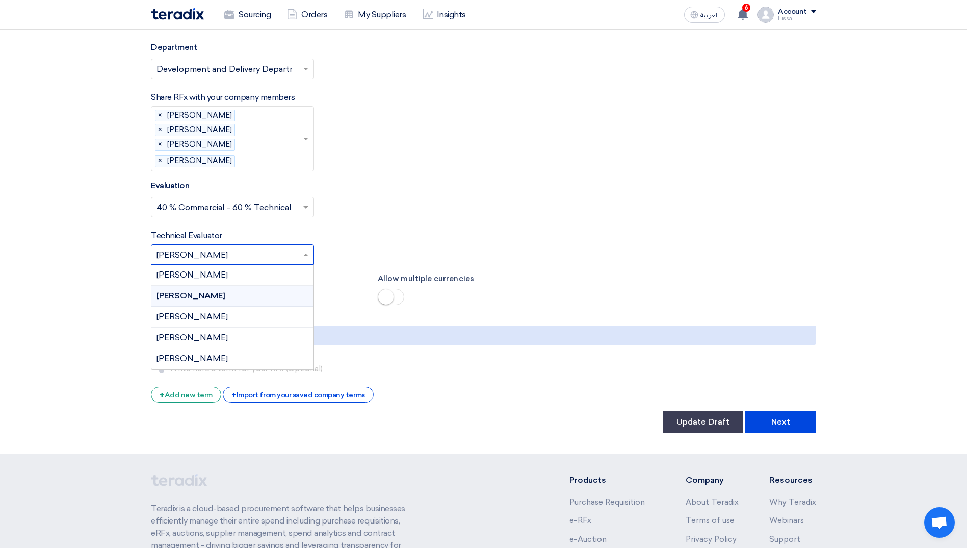
click at [296, 259] on input "text" at bounding box center [228, 255] width 142 height 17
click at [220, 359] on span "[PERSON_NAME]" at bounding box center [192, 358] width 71 height 10
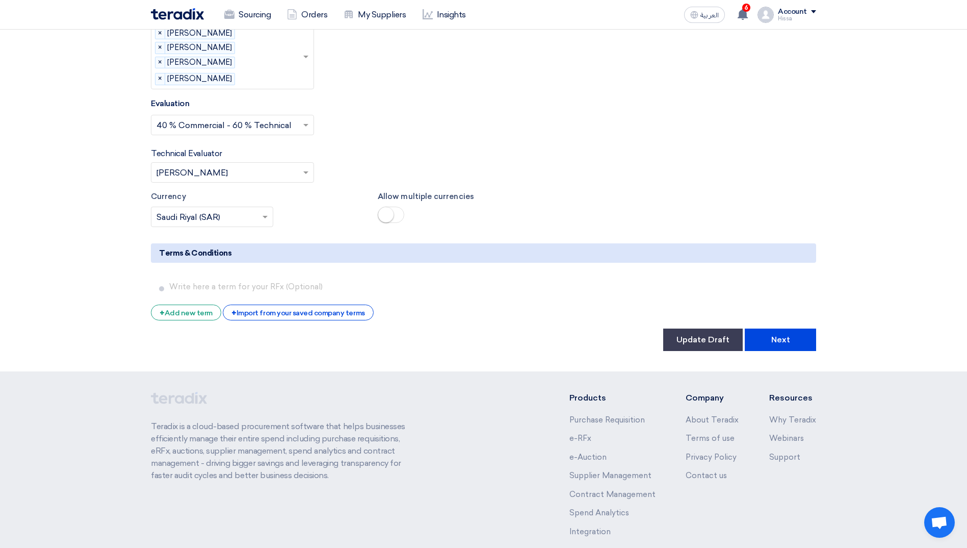
scroll to position [2125, 0]
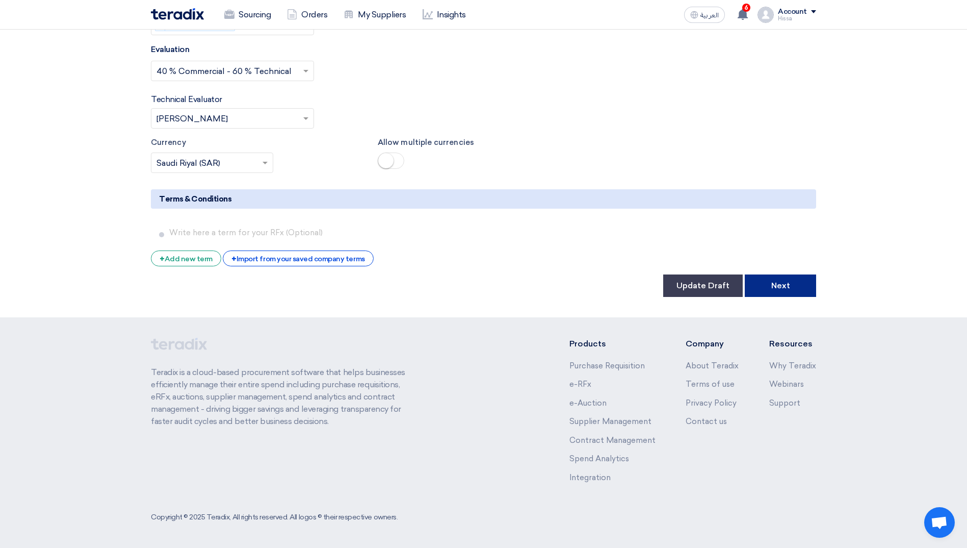
click at [798, 291] on button "Next" at bounding box center [780, 285] width 71 height 22
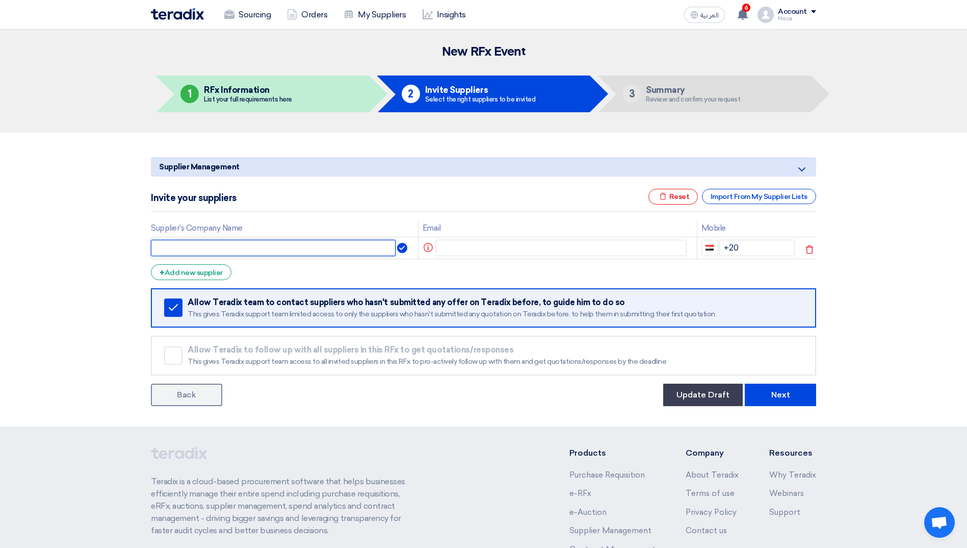
click at [339, 246] on input "text" at bounding box center [273, 248] width 245 height 16
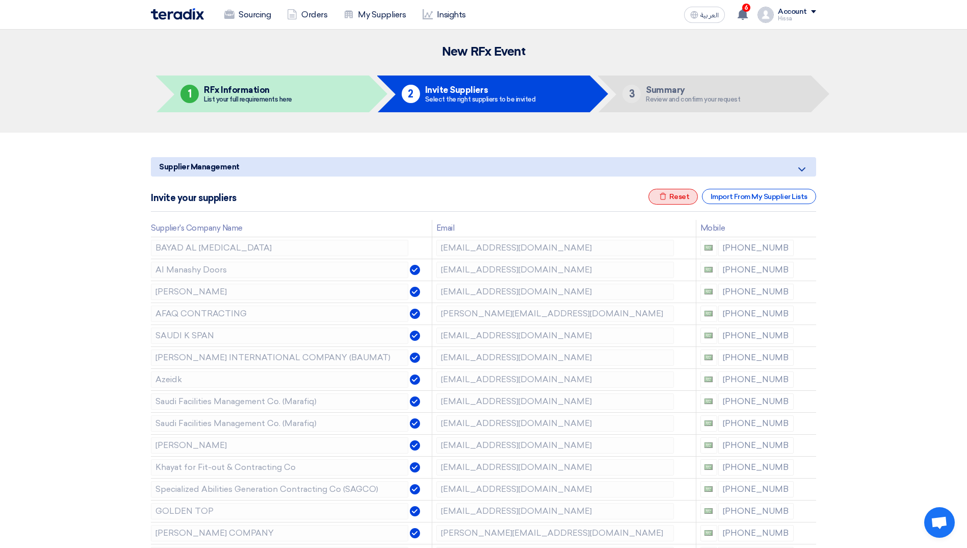
click at [686, 195] on div "Excel file Reset" at bounding box center [674, 197] width 50 height 16
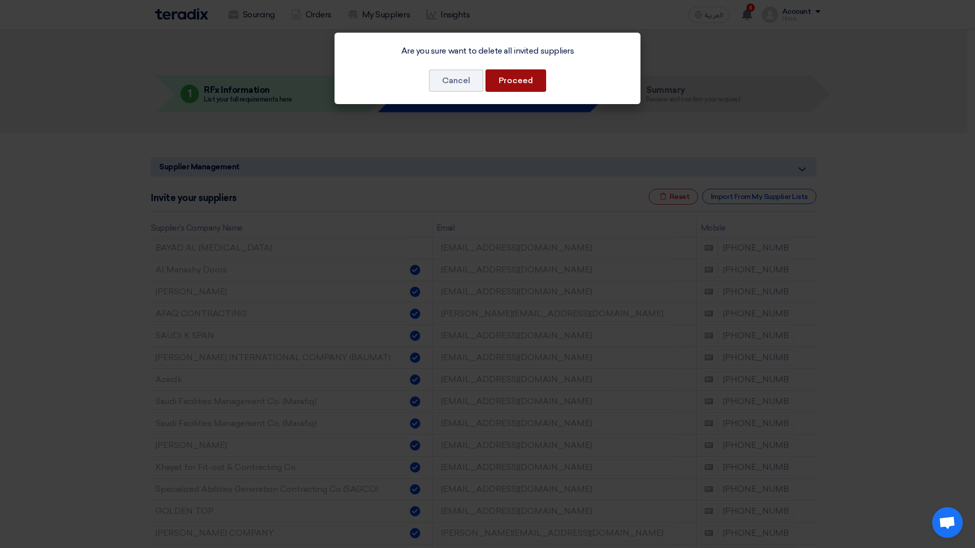
click at [529, 87] on button "Proceed" at bounding box center [515, 80] width 61 height 22
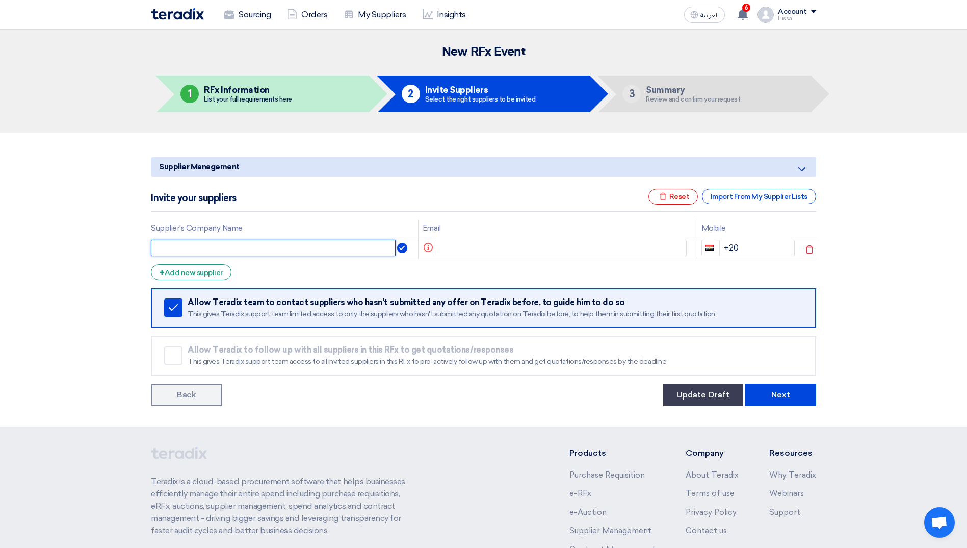
click at [258, 250] on input "text" at bounding box center [273, 248] width 245 height 16
paste input "Ideal Execution of Projects Company (IDEX Services Co.)"
type input "Ideal Execution of Projects Company (IDEX Services Co.)"
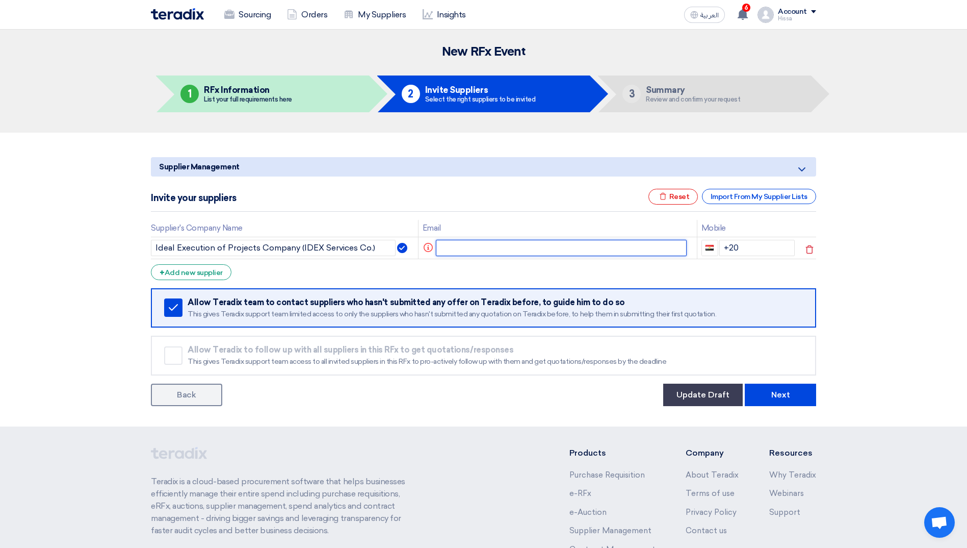
click at [497, 245] on input "text" at bounding box center [561, 248] width 251 height 16
paste input "[EMAIL_ADDRESS][DOMAIN_NAME]"
type input "[EMAIL_ADDRESS][DOMAIN_NAME]"
click at [710, 250] on span "button" at bounding box center [709, 248] width 8 height 6
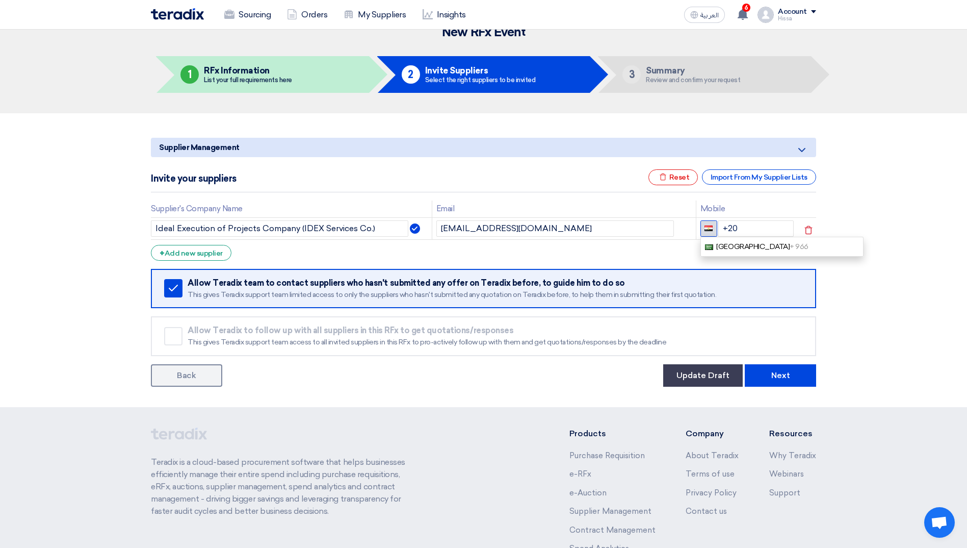
scroll to position [20, 0]
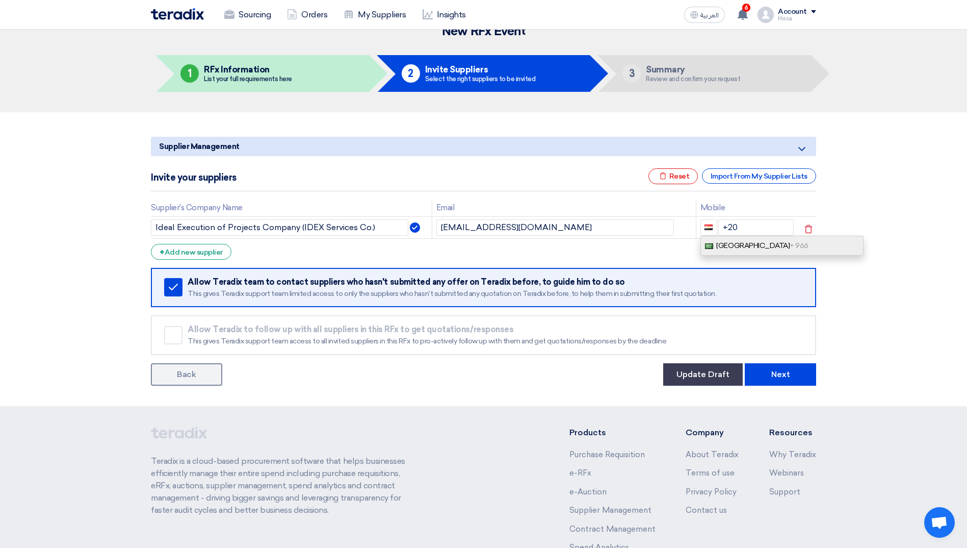
click at [710, 250] on link "[GEOGRAPHIC_DATA] + 966" at bounding box center [782, 246] width 163 height 20
click at [747, 226] on input "+966" at bounding box center [756, 227] width 76 height 16
click at [761, 226] on input "+966" at bounding box center [756, 227] width 76 height 16
type input "[PHONE_NUMBER]"
click at [895, 255] on section "Supplier Management Minimize/Maximize Category Invite your suppliers Excel file…" at bounding box center [483, 259] width 967 height 294
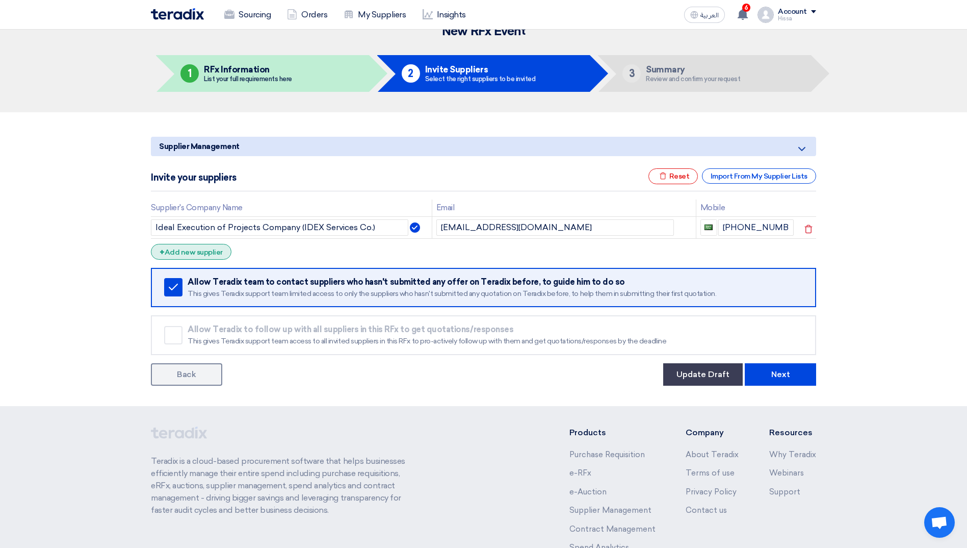
click at [210, 248] on div "+ Add new supplier" at bounding box center [191, 252] width 81 height 16
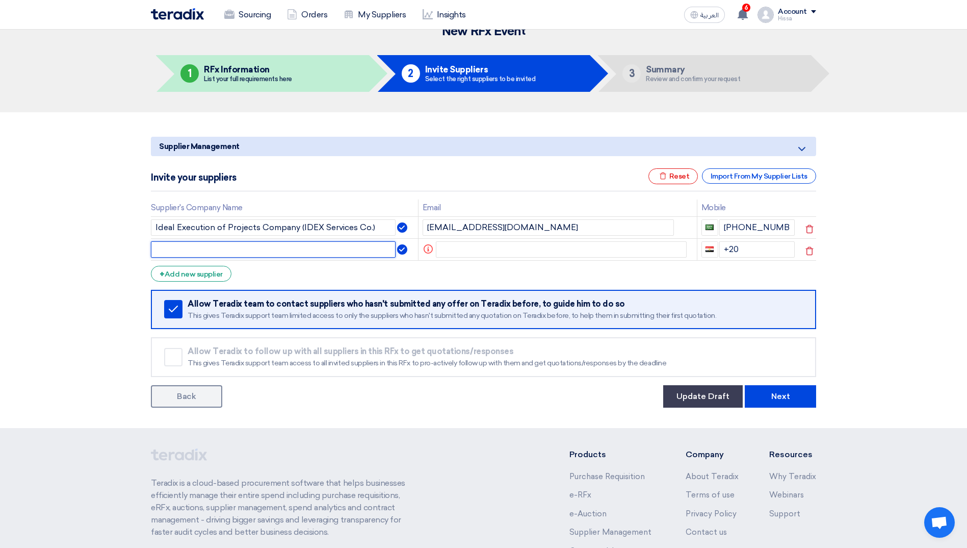
click at [241, 251] on input "text" at bounding box center [273, 249] width 245 height 16
paste input "Sustainable smart cities technology"
type input "Sustainable smart cities technology"
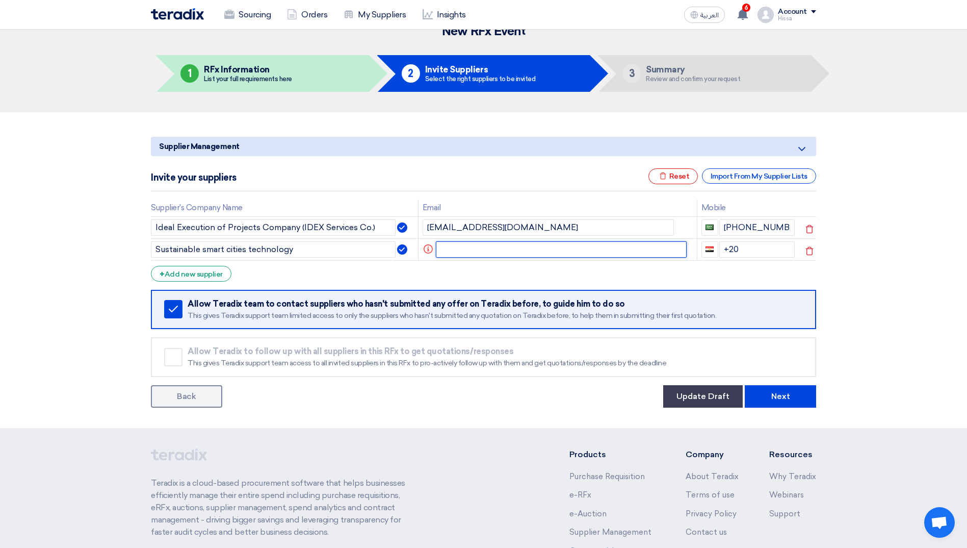
click at [492, 246] on input "text" at bounding box center [561, 249] width 251 height 16
paste input "[EMAIL_ADDRESS][DOMAIN_NAME]"
type input "[EMAIL_ADDRESS][DOMAIN_NAME]"
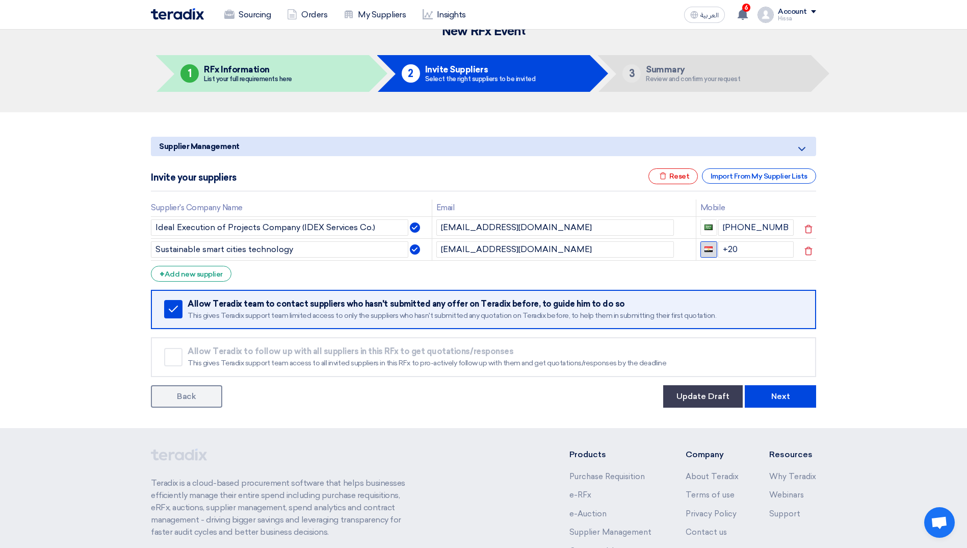
click at [712, 247] on button "button" at bounding box center [709, 249] width 17 height 16
click at [726, 261] on link "[GEOGRAPHIC_DATA] + 966" at bounding box center [782, 267] width 163 height 20
click at [751, 249] on input "+966" at bounding box center [756, 249] width 76 height 16
type input "[PHONE_NUMBER]"
click at [196, 270] on div "+ Add new supplier" at bounding box center [191, 274] width 81 height 16
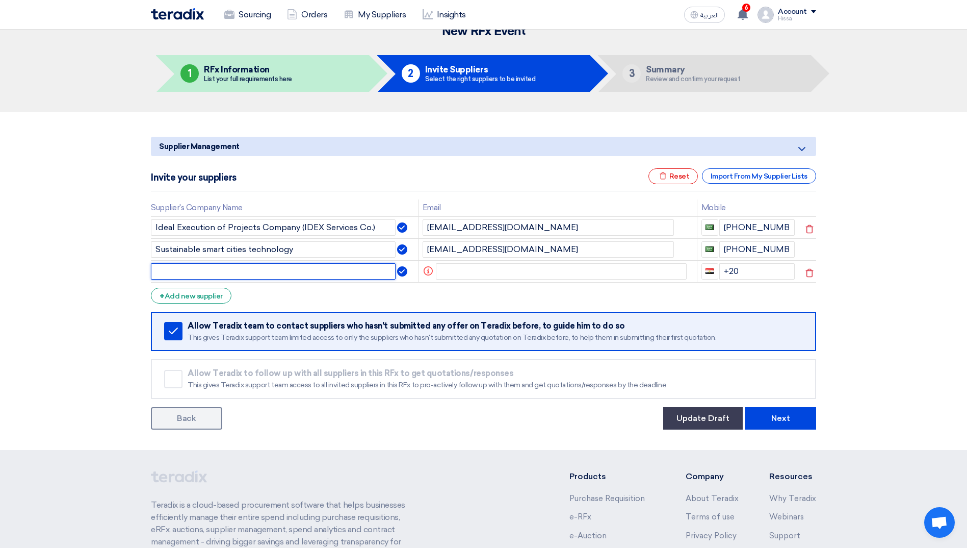
click at [190, 276] on input "text" at bounding box center [273, 271] width 245 height 16
paste input "SYSTEMIX OPERATION AND MAINTENANCE"
type input "SYSTEMIX OPERATION AND MAINTENANCE"
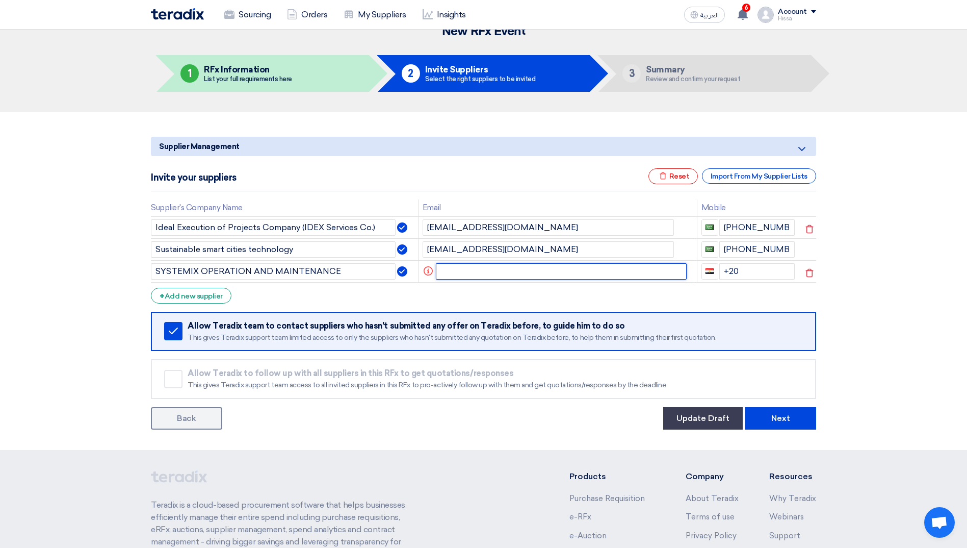
click at [470, 269] on input "text" at bounding box center [561, 271] width 251 height 16
paste input "[EMAIL_ADDRESS][DOMAIN_NAME]"
type input "[EMAIL_ADDRESS][DOMAIN_NAME]"
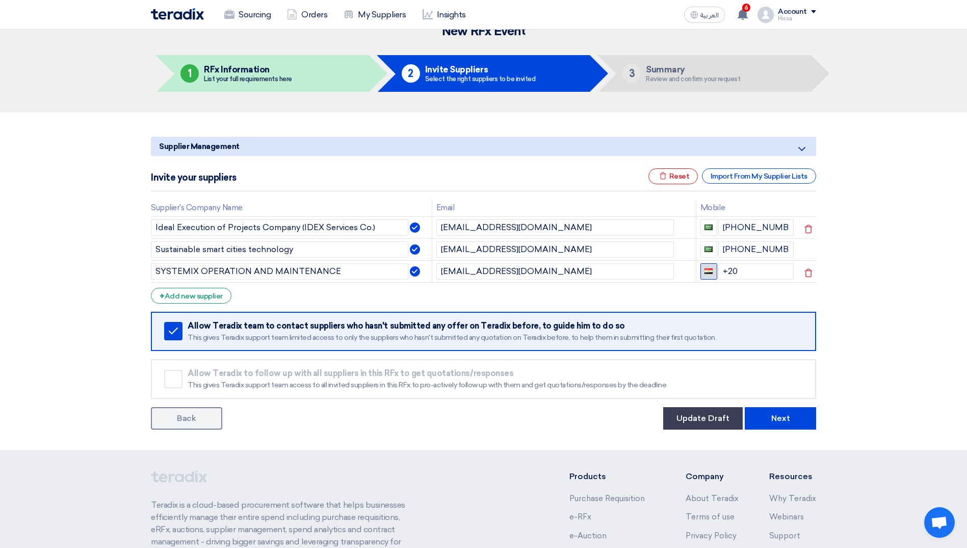
click at [705, 273] on span "button" at bounding box center [709, 271] width 8 height 6
click at [742, 288] on span "[GEOGRAPHIC_DATA] + 966" at bounding box center [762, 289] width 92 height 9
type input "+966"
click at [756, 271] on input "+966" at bounding box center [756, 271] width 76 height 16
click at [538, 281] on td "[EMAIL_ADDRESS][DOMAIN_NAME]" at bounding box center [564, 271] width 264 height 22
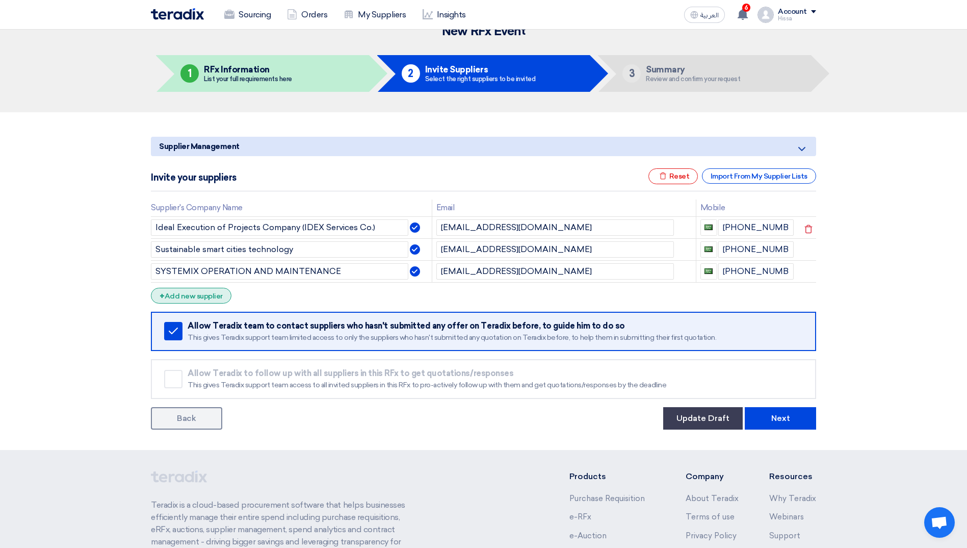
click at [218, 291] on div "+ Add new supplier" at bounding box center [191, 296] width 81 height 16
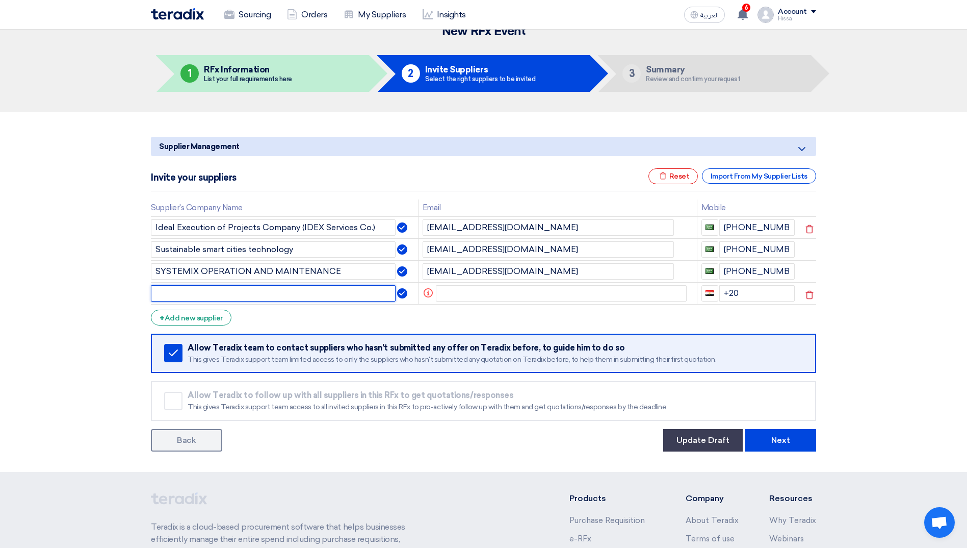
click at [246, 290] on input "text" at bounding box center [273, 293] width 245 height 16
type input "Makan Parking Co."
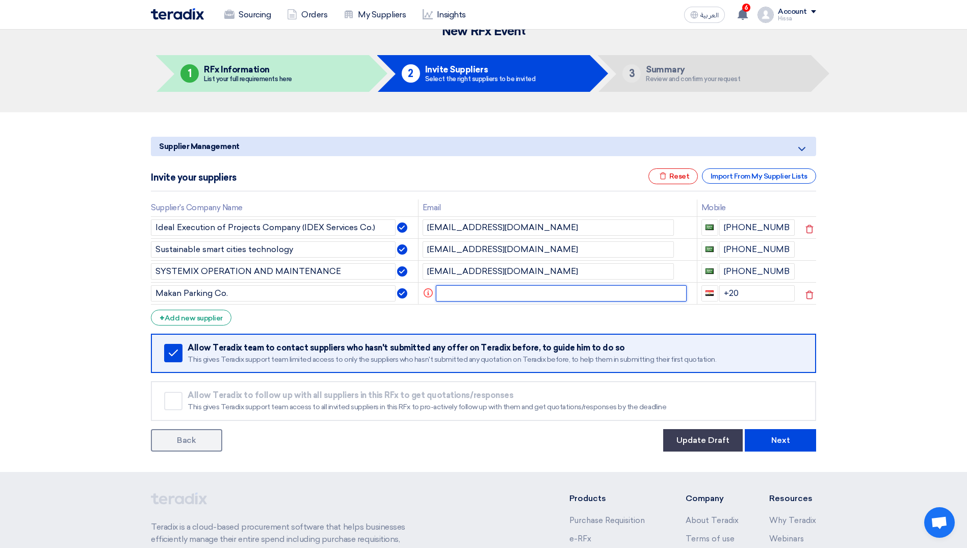
click at [456, 290] on input "text" at bounding box center [561, 293] width 251 height 16
paste input "atif@"
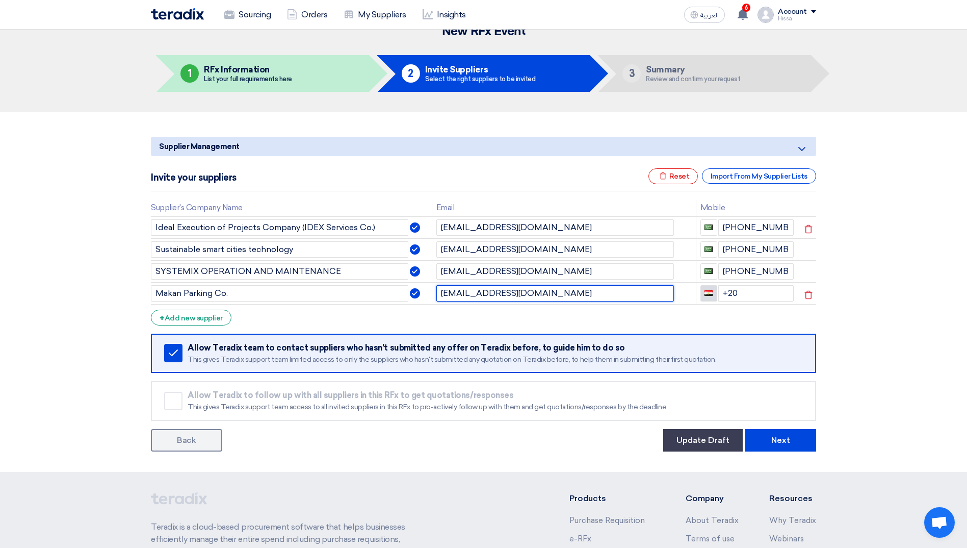
type input "[EMAIL_ADDRESS][DOMAIN_NAME]"
click at [709, 296] on button "button" at bounding box center [709, 293] width 17 height 16
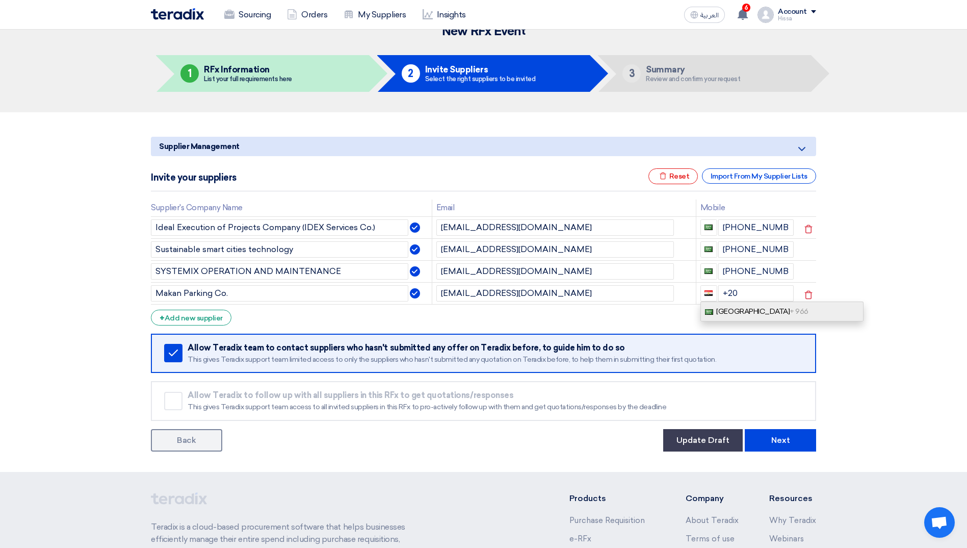
click at [730, 313] on span "[GEOGRAPHIC_DATA] + 966" at bounding box center [762, 311] width 92 height 9
click at [755, 290] on input "+966" at bounding box center [756, 293] width 76 height 16
click at [741, 292] on input "+966" at bounding box center [756, 293] width 76 height 16
click at [741, 292] on input "+966 863" at bounding box center [756, 293] width 76 height 16
click at [776, 291] on input "[PHONE_NUMBER]" at bounding box center [756, 293] width 76 height 16
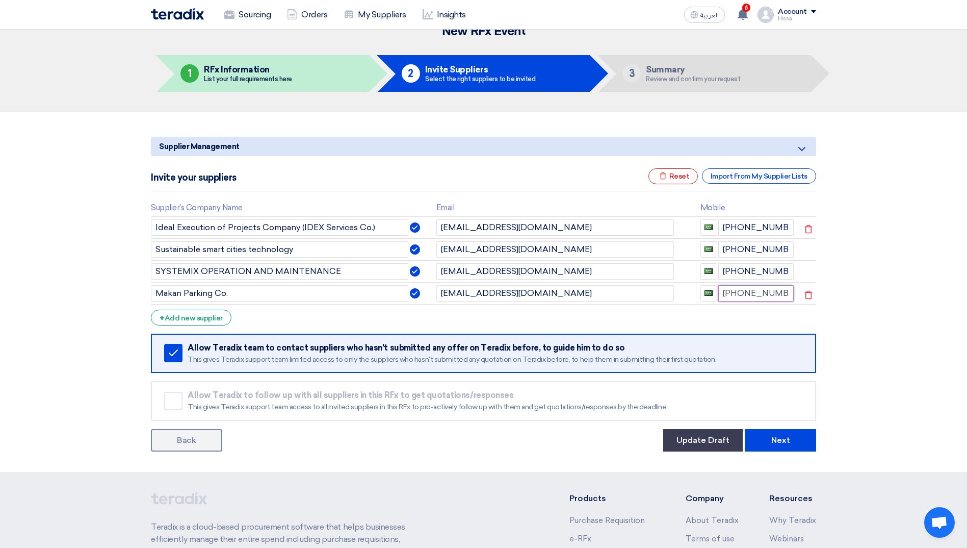
click at [776, 291] on input "[PHONE_NUMBER]" at bounding box center [756, 293] width 76 height 16
type input "[PHONE_NUMBER]"
click at [856, 312] on section "Supplier Management Minimize/Maximize Category Invite your suppliers Excel file…" at bounding box center [483, 291] width 967 height 359
click at [213, 319] on div "+ Add new supplier" at bounding box center [191, 317] width 81 height 16
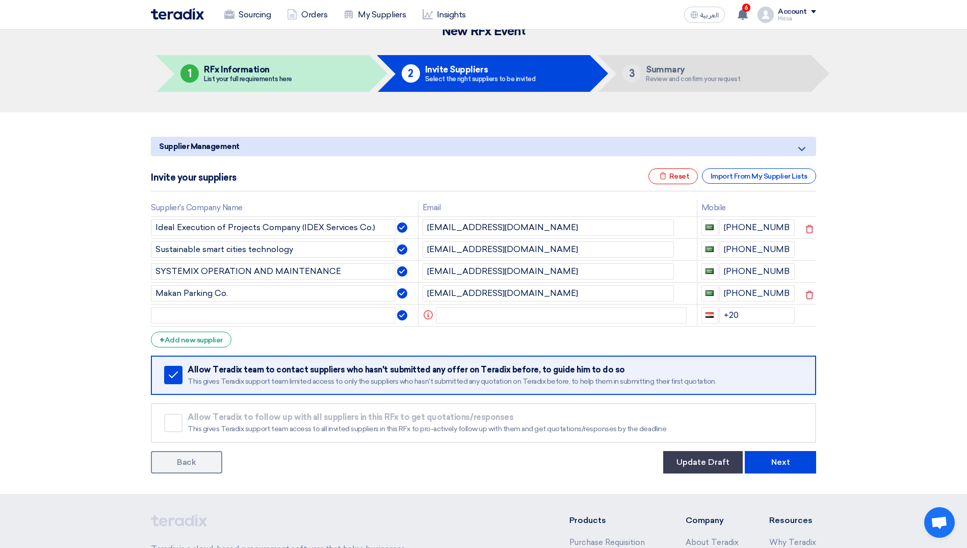
click at [850, 297] on section "Supplier Management Minimize/Maximize Category Invite your suppliers Excel file…" at bounding box center [483, 302] width 967 height 381
click at [323, 315] on input "text" at bounding box center [273, 315] width 245 height 16
type input "Dynamic System Solution"
click at [439, 314] on input "text" at bounding box center [561, 315] width 251 height 16
paste input "[EMAIL_ADDRESS][DOMAIN_NAME]"
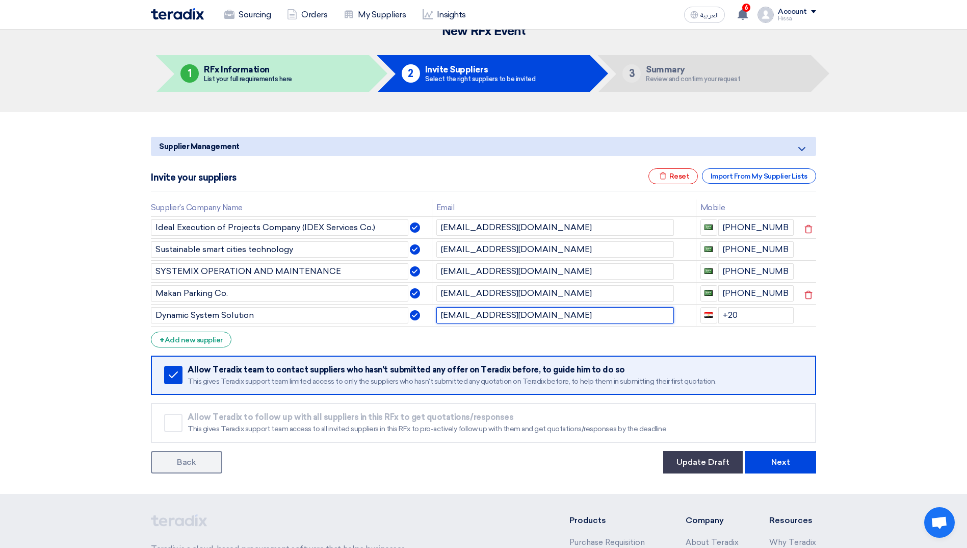
type input "[EMAIL_ADDRESS][DOMAIN_NAME]"
click at [703, 311] on button "button" at bounding box center [709, 315] width 17 height 16
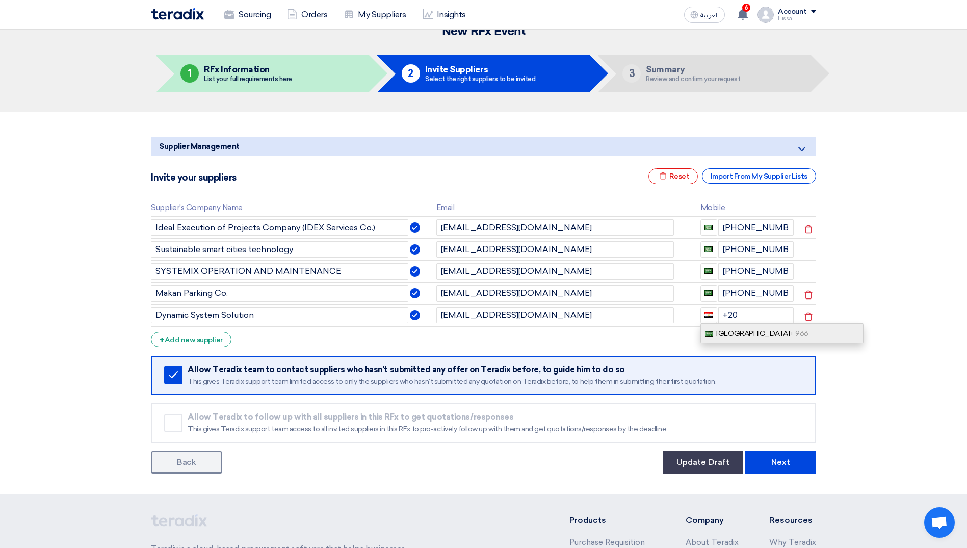
click at [736, 327] on link "[GEOGRAPHIC_DATA] + 966" at bounding box center [782, 333] width 163 height 20
click at [751, 310] on input "+966" at bounding box center [756, 315] width 76 height 16
click at [751, 311] on input "+966" at bounding box center [756, 315] width 76 height 16
type input "[PHONE_NUMBER]"
click at [867, 329] on section "Supplier Management Minimize/Maximize Category Invite your suppliers Excel file…" at bounding box center [483, 302] width 967 height 381
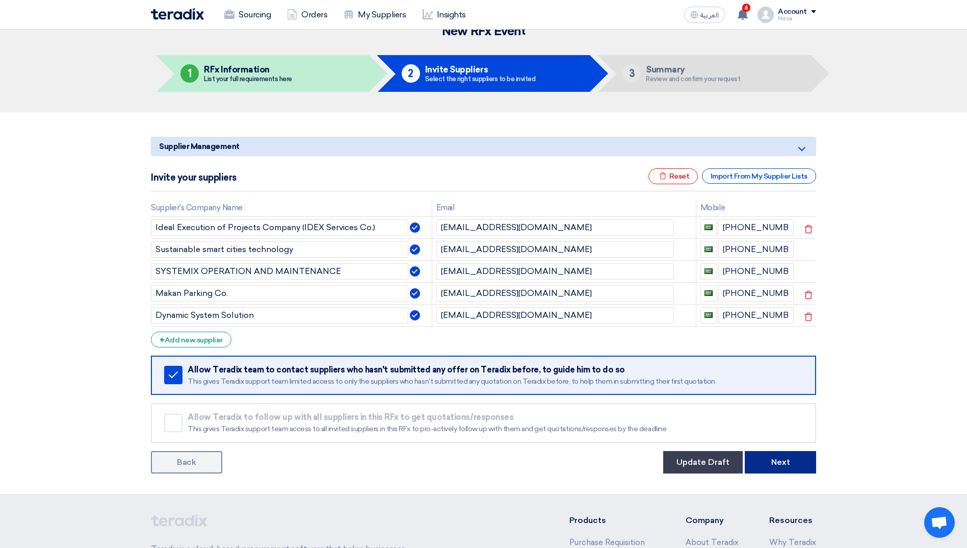
click at [795, 467] on button "Next" at bounding box center [780, 462] width 71 height 22
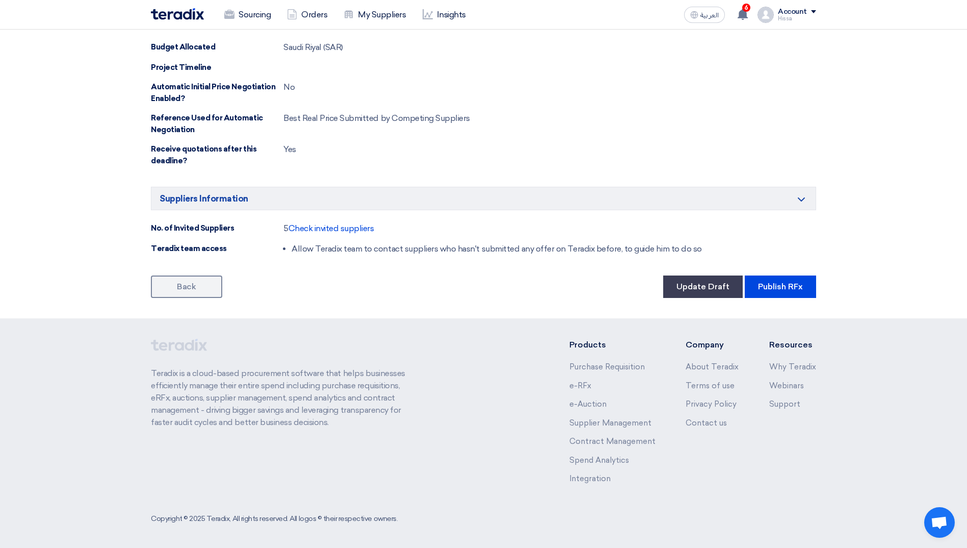
scroll to position [874, 0]
click at [787, 286] on button "Publish RFx" at bounding box center [780, 285] width 71 height 22
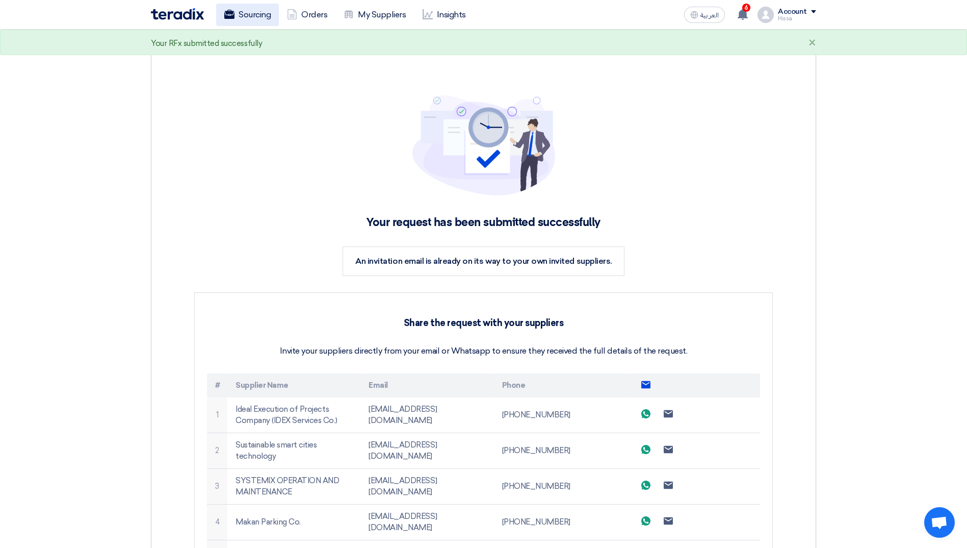
click at [261, 13] on link "Sourcing" at bounding box center [247, 15] width 63 height 22
